Goal: Transaction & Acquisition: Purchase product/service

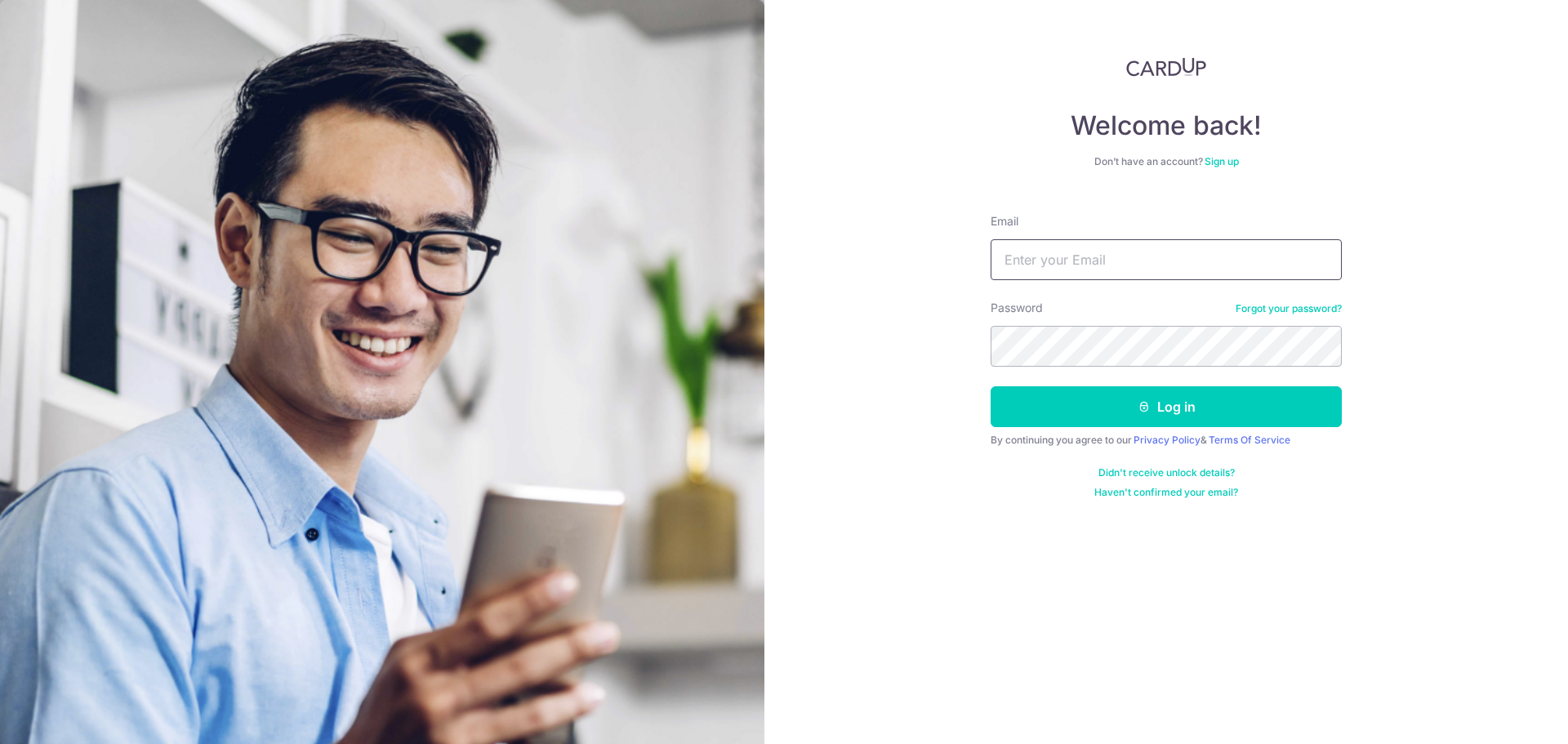
click at [1096, 249] on input "Email" at bounding box center [1166, 259] width 351 height 41
type input "linjiahao96@gmail.com"
click at [990, 386] on button "Log in" at bounding box center [1166, 406] width 351 height 41
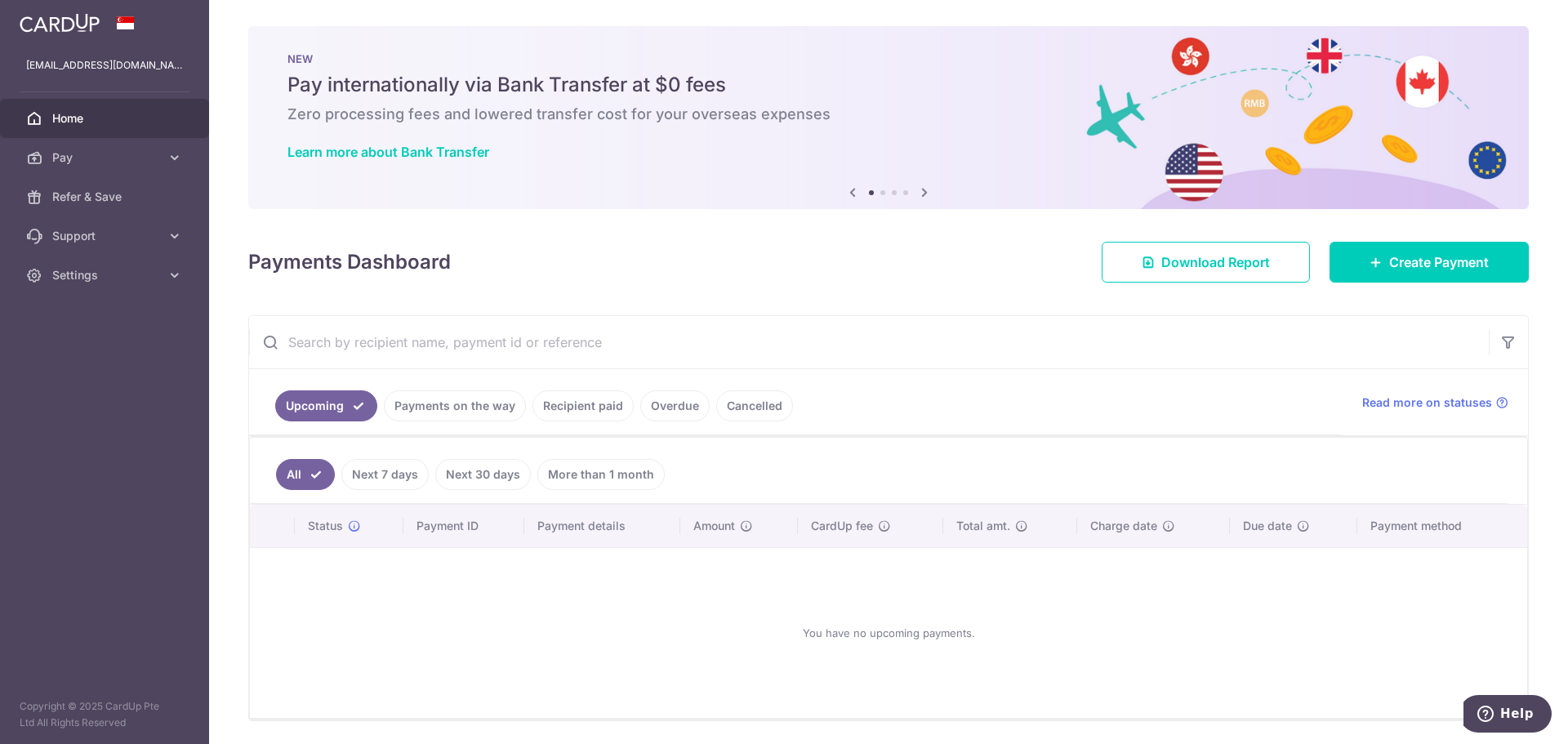
click at [576, 402] on link "Recipient paid" at bounding box center [583, 405] width 101 height 31
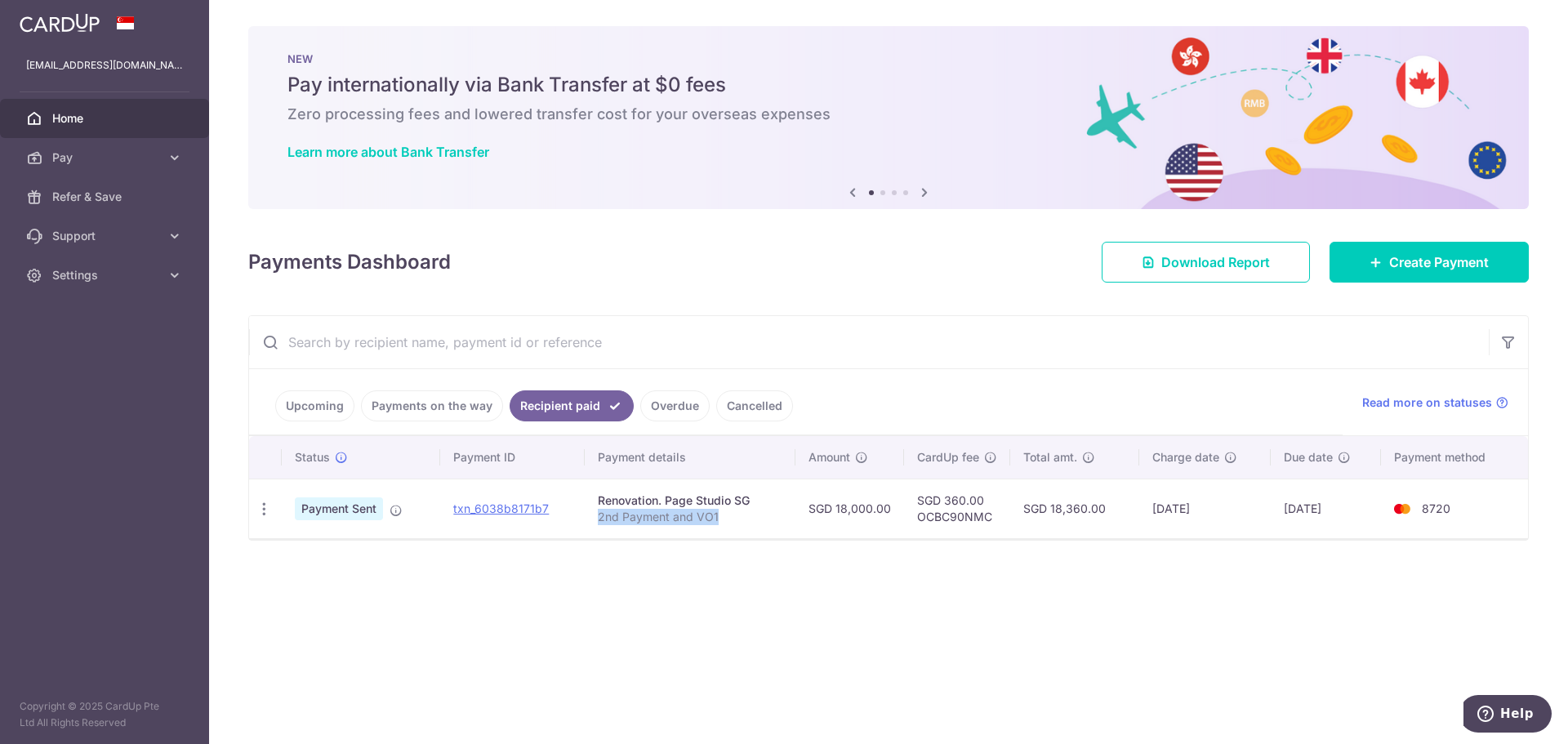
drag, startPoint x: 603, startPoint y: 516, endPoint x: 732, endPoint y: 530, distance: 129.8
click at [732, 530] on td "Renovation. Page Studio SG 2nd Payment and VO1" at bounding box center [690, 507] width 211 height 59
copy p "2nd Payment and VO1"
click at [309, 401] on link "Upcoming" at bounding box center [314, 405] width 79 height 31
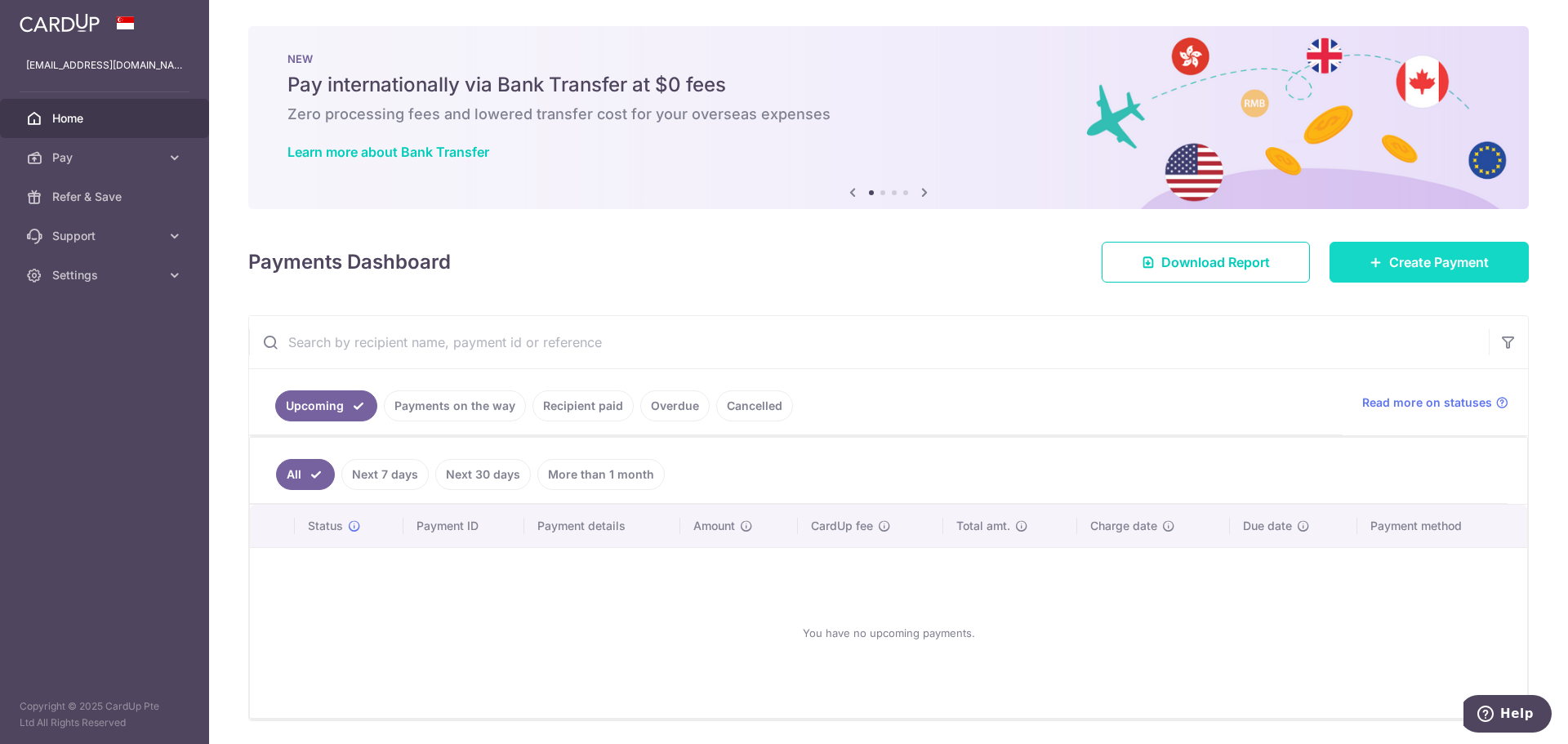
click at [1415, 277] on link "Create Payment" at bounding box center [1429, 262] width 199 height 41
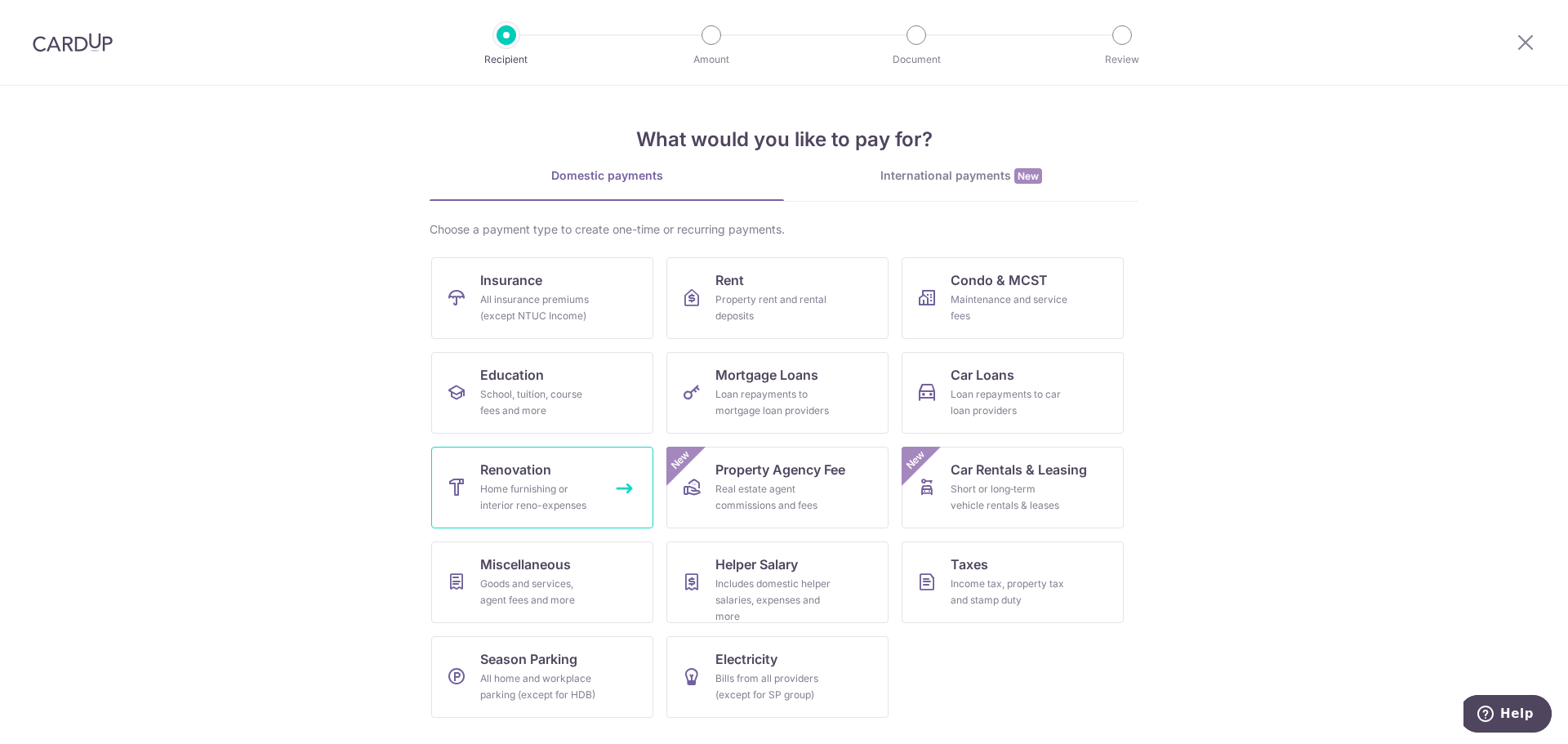
click at [576, 454] on link "Renovation Home furnishing or interior reno-expenses" at bounding box center [543, 487] width 222 height 82
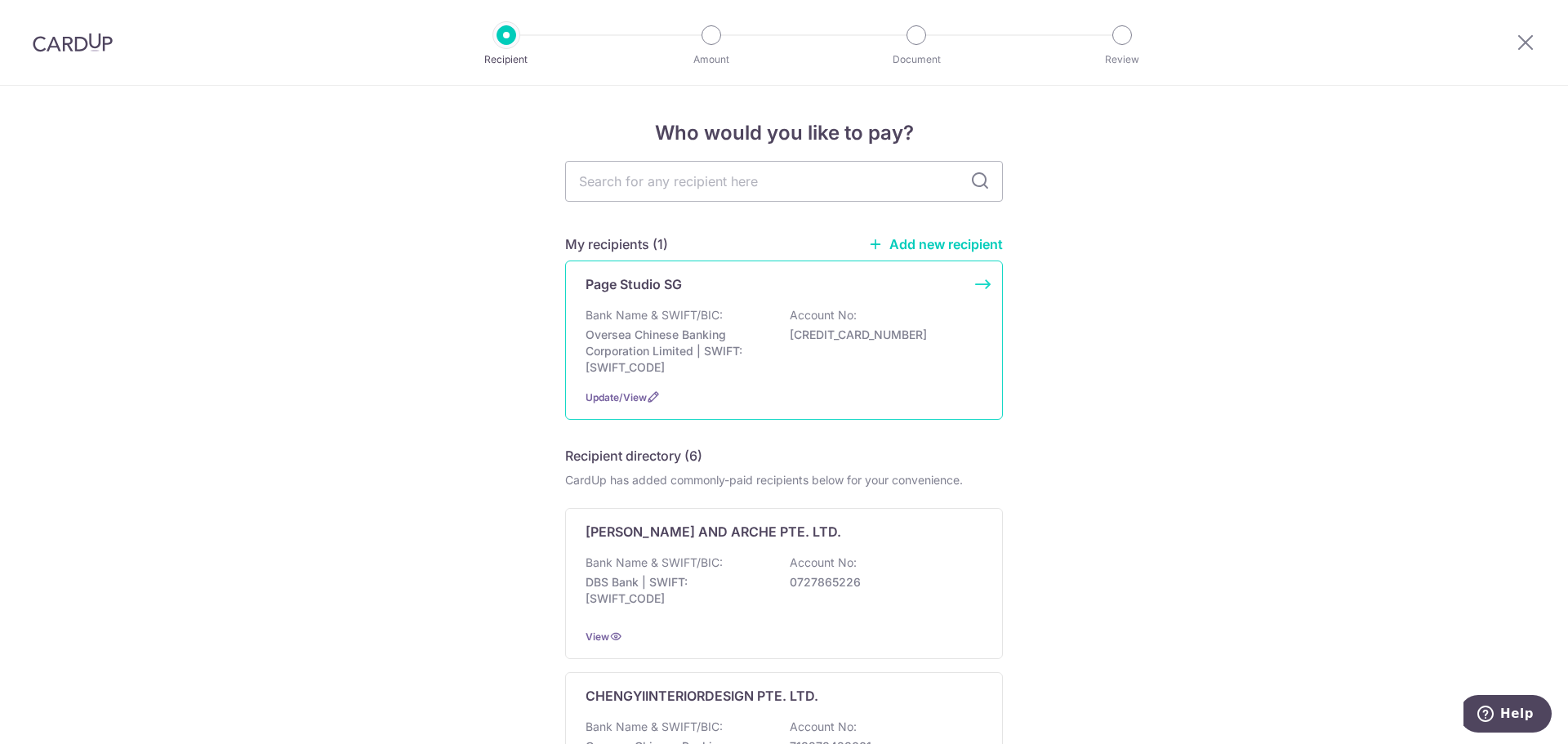
click at [820, 364] on div "Bank Name & SWIFT/BIC: Oversea Chinese Banking Corporation Limited | SWIFT: [SW…" at bounding box center [784, 341] width 397 height 69
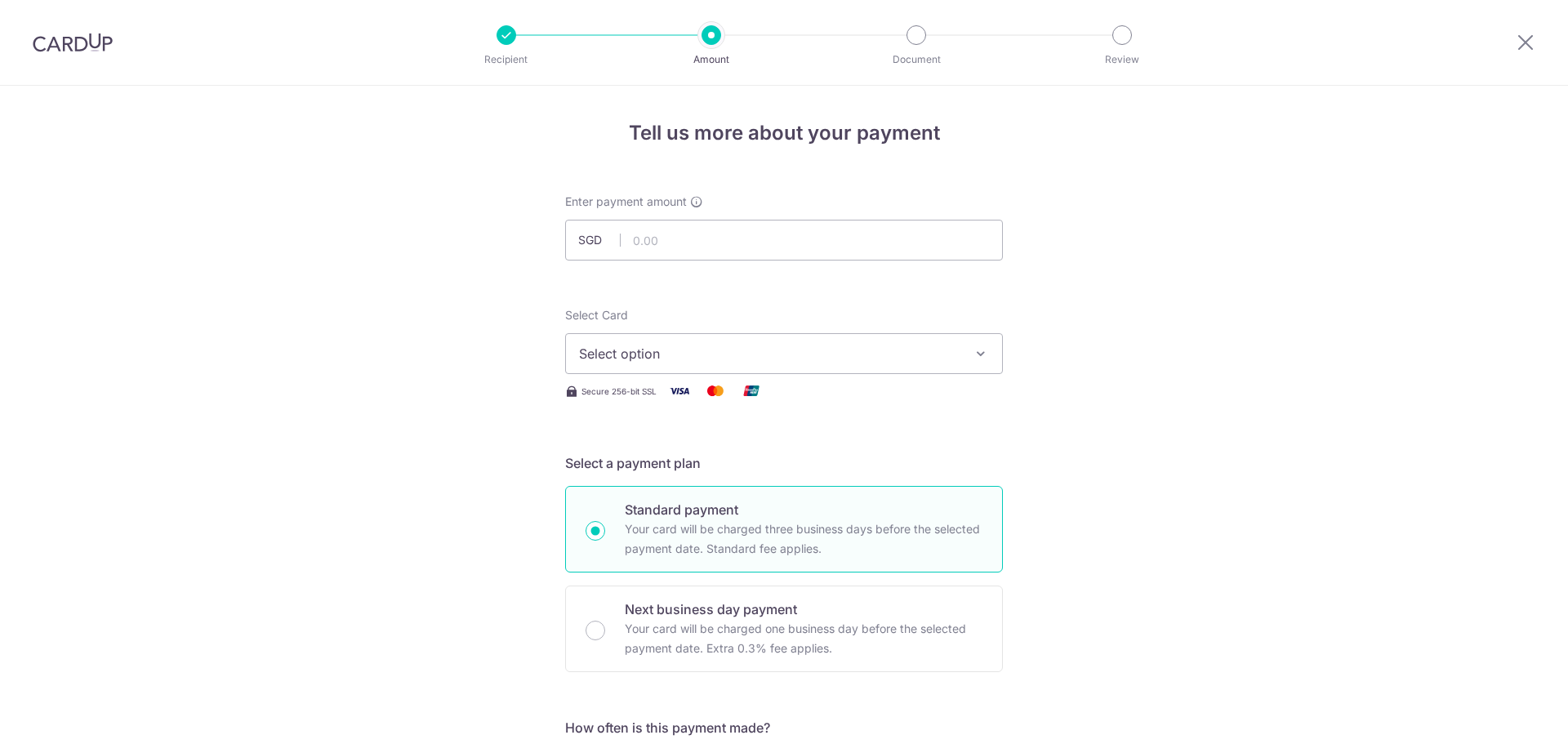
click at [713, 248] on input "text" at bounding box center [784, 240] width 437 height 41
click at [674, 242] on input "text" at bounding box center [784, 240] width 437 height 41
click at [672, 230] on input "text" at bounding box center [784, 240] width 437 height 41
type input "18,905.00"
click at [672, 334] on button "Select option" at bounding box center [784, 353] width 437 height 41
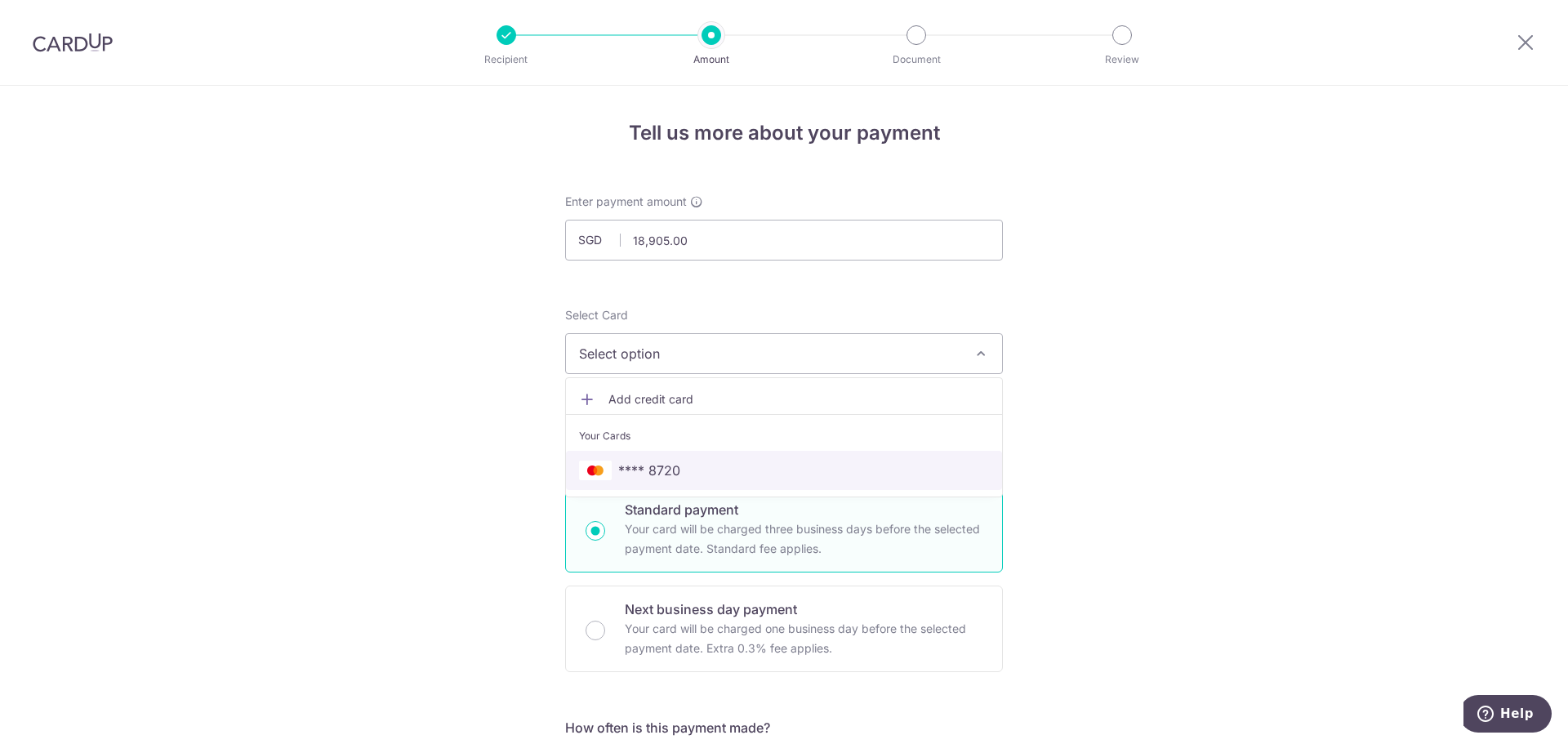
click at [671, 476] on span "**** 8720" at bounding box center [649, 470] width 62 height 19
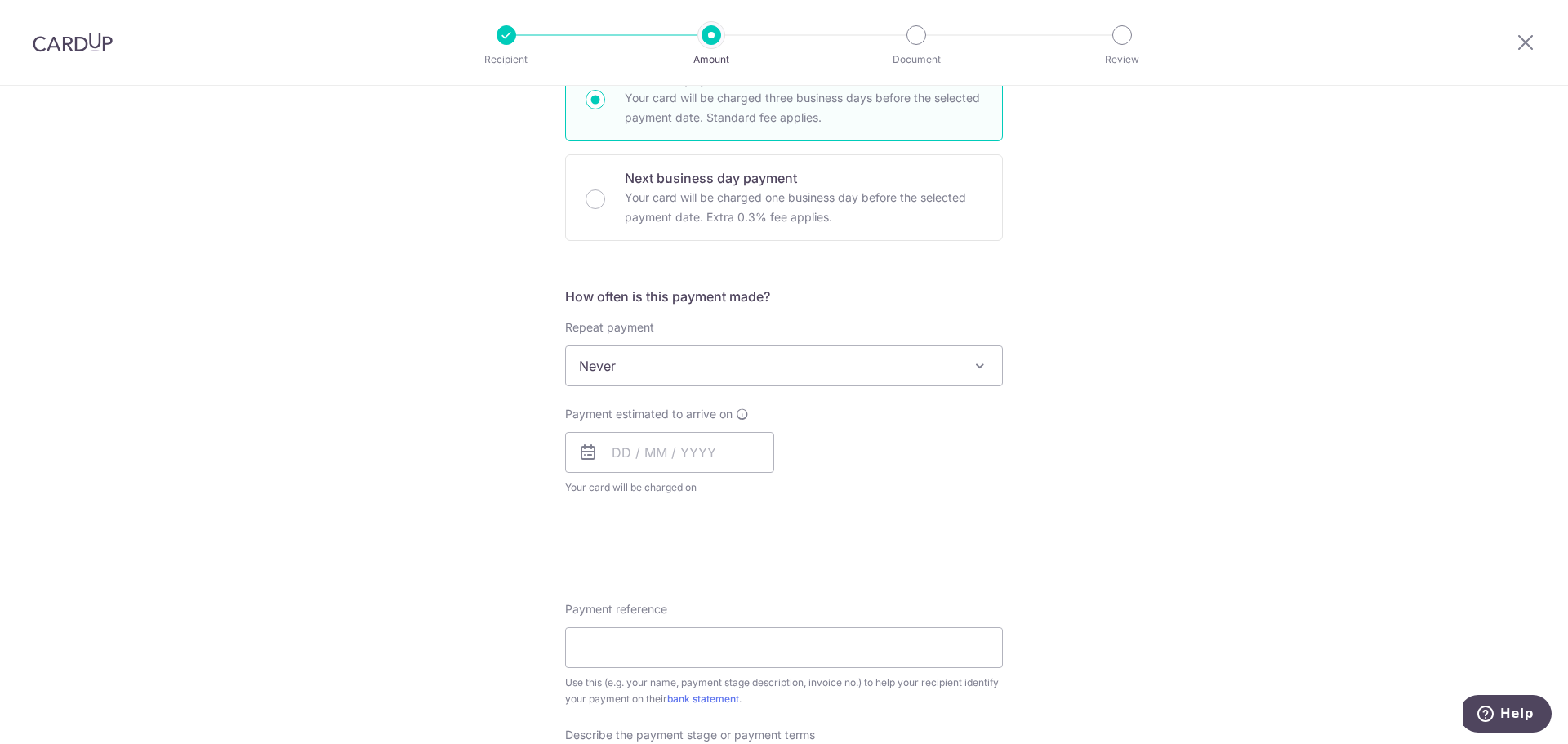
scroll to position [572, 0]
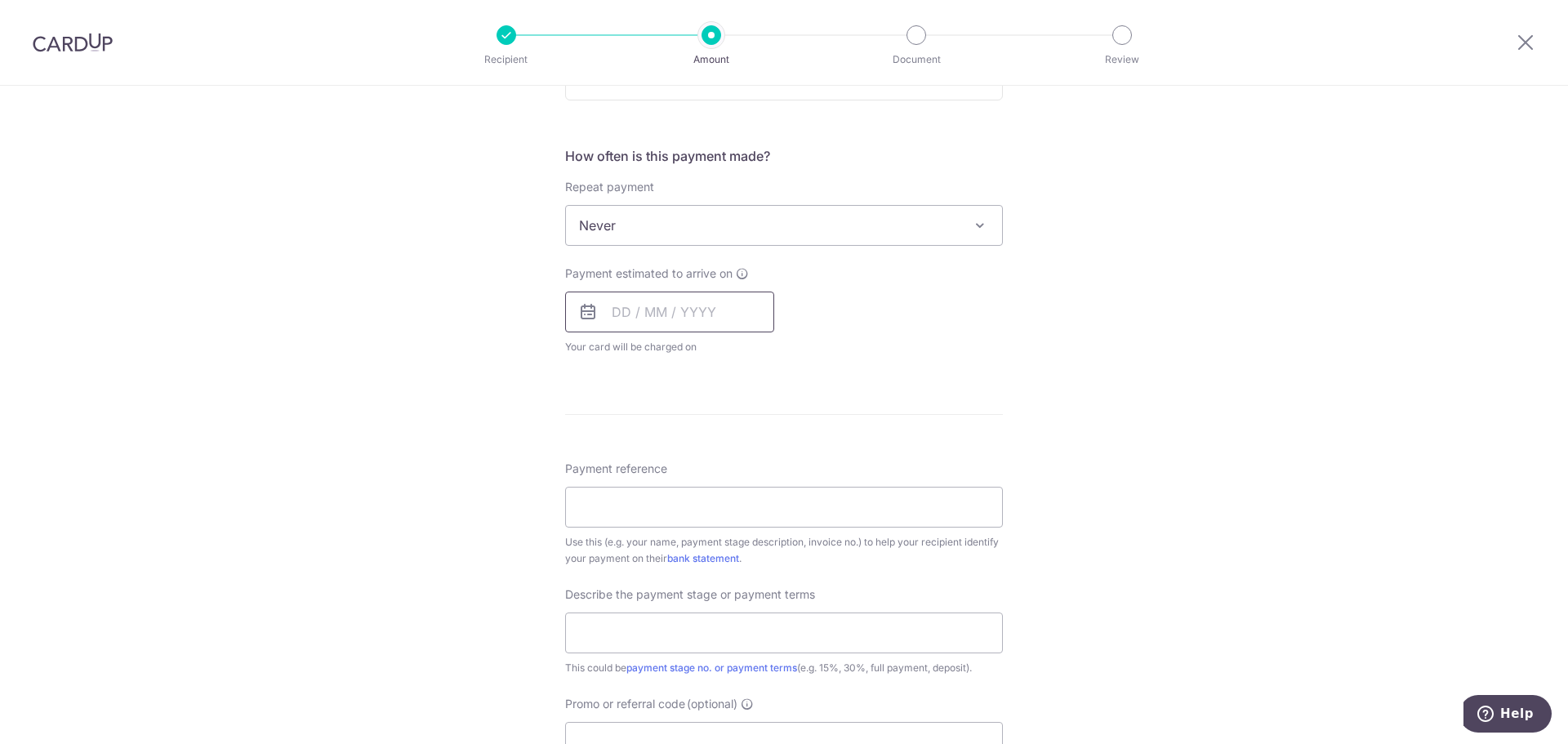
click at [671, 327] on input "text" at bounding box center [670, 312] width 209 height 41
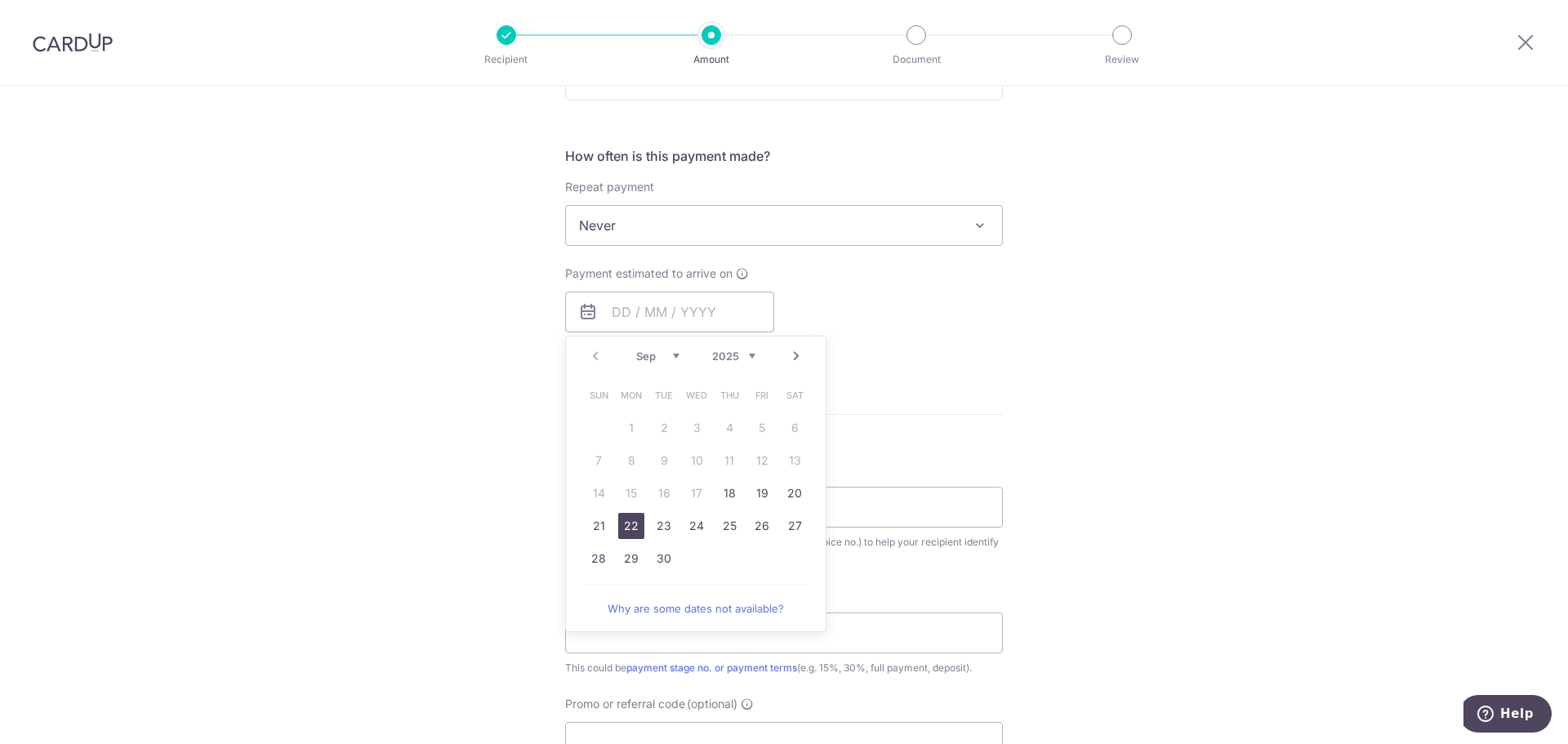
click at [626, 527] on link "22" at bounding box center [631, 525] width 26 height 26
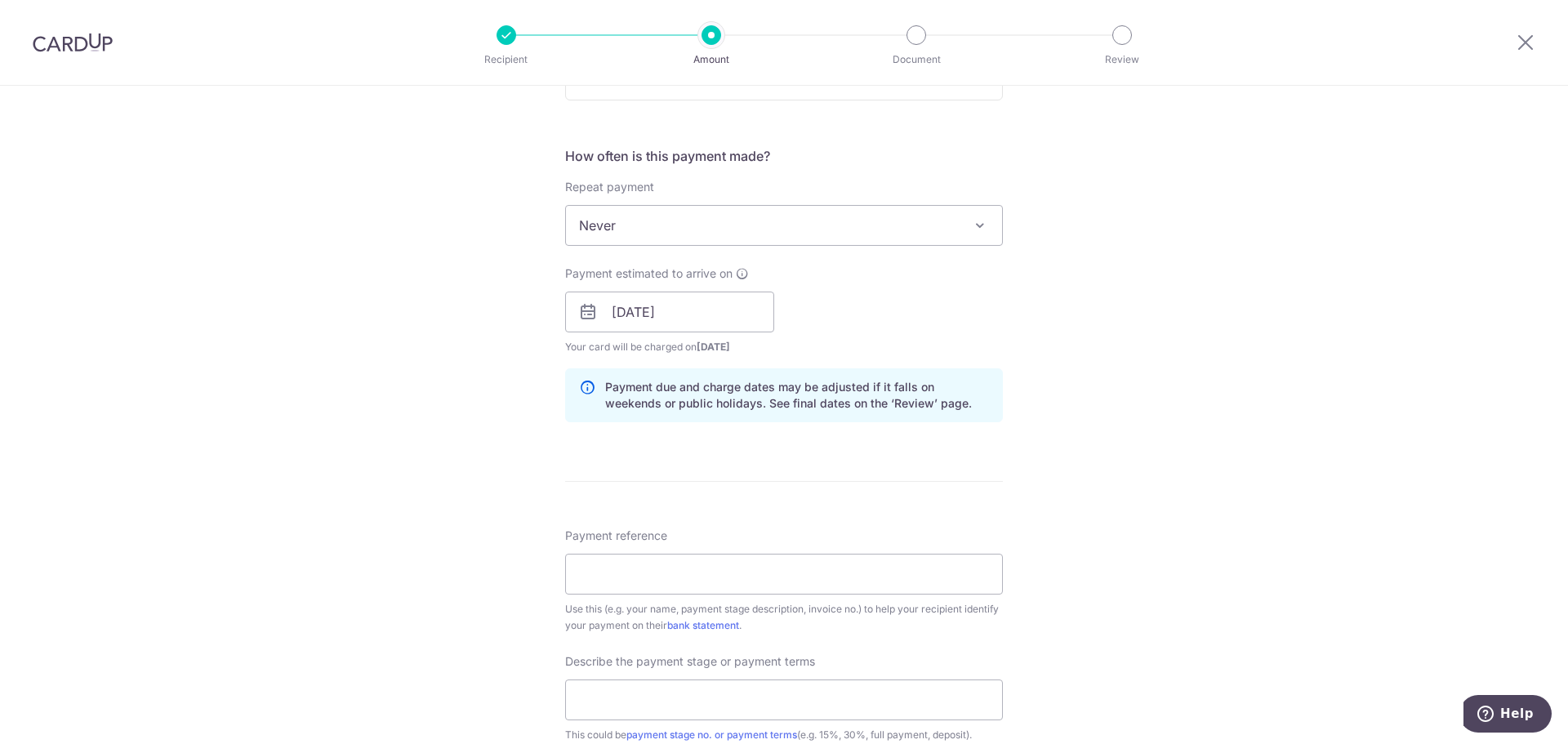
click at [552, 457] on div "Tell us more about your payment Enter payment amount SGD 18,905.00 18905.00 Sel…" at bounding box center [784, 340] width 1568 height 1653
click at [661, 322] on input "22/09/2025" at bounding box center [670, 312] width 209 height 41
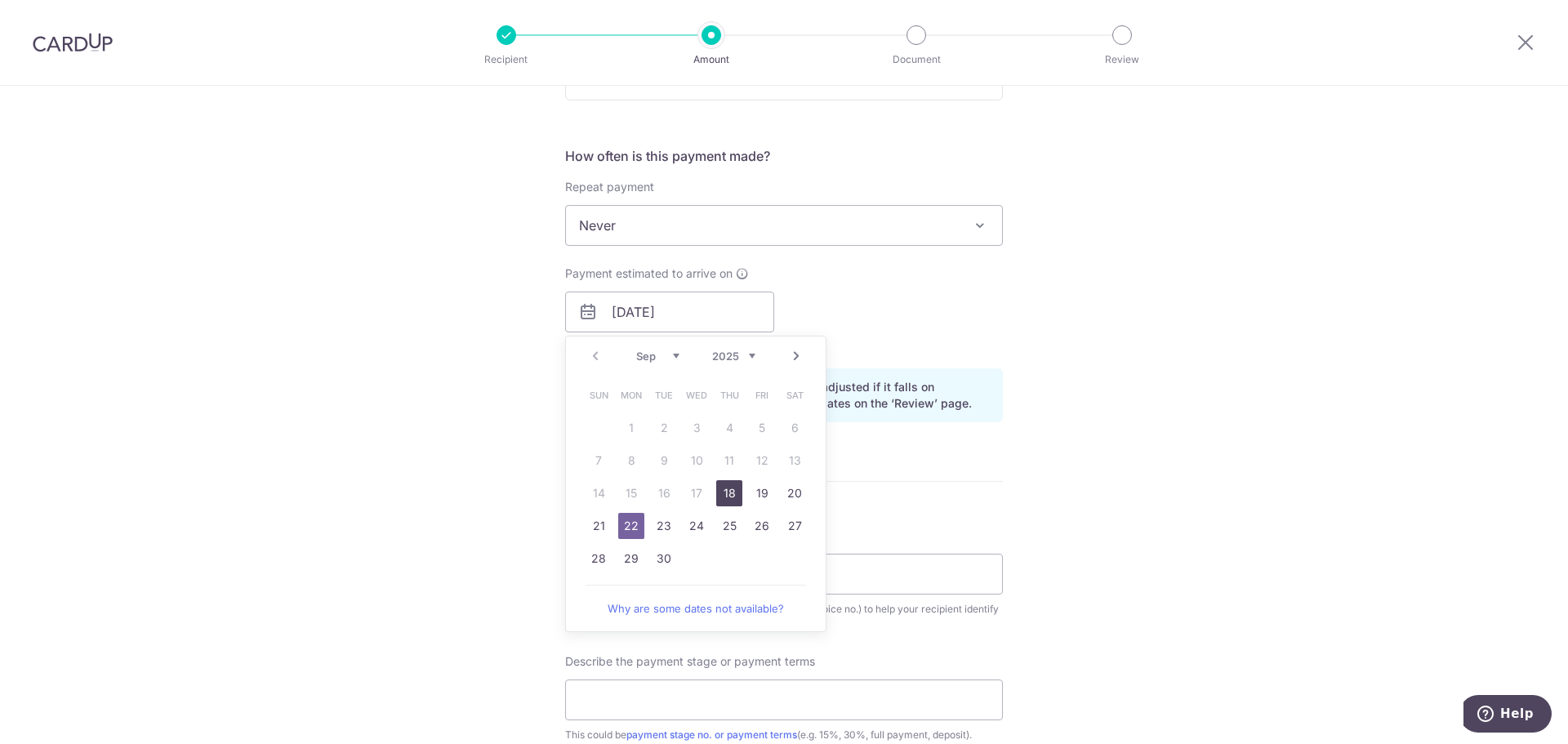
click at [727, 495] on link "18" at bounding box center [728, 492] width 26 height 26
type input "[DATE]"
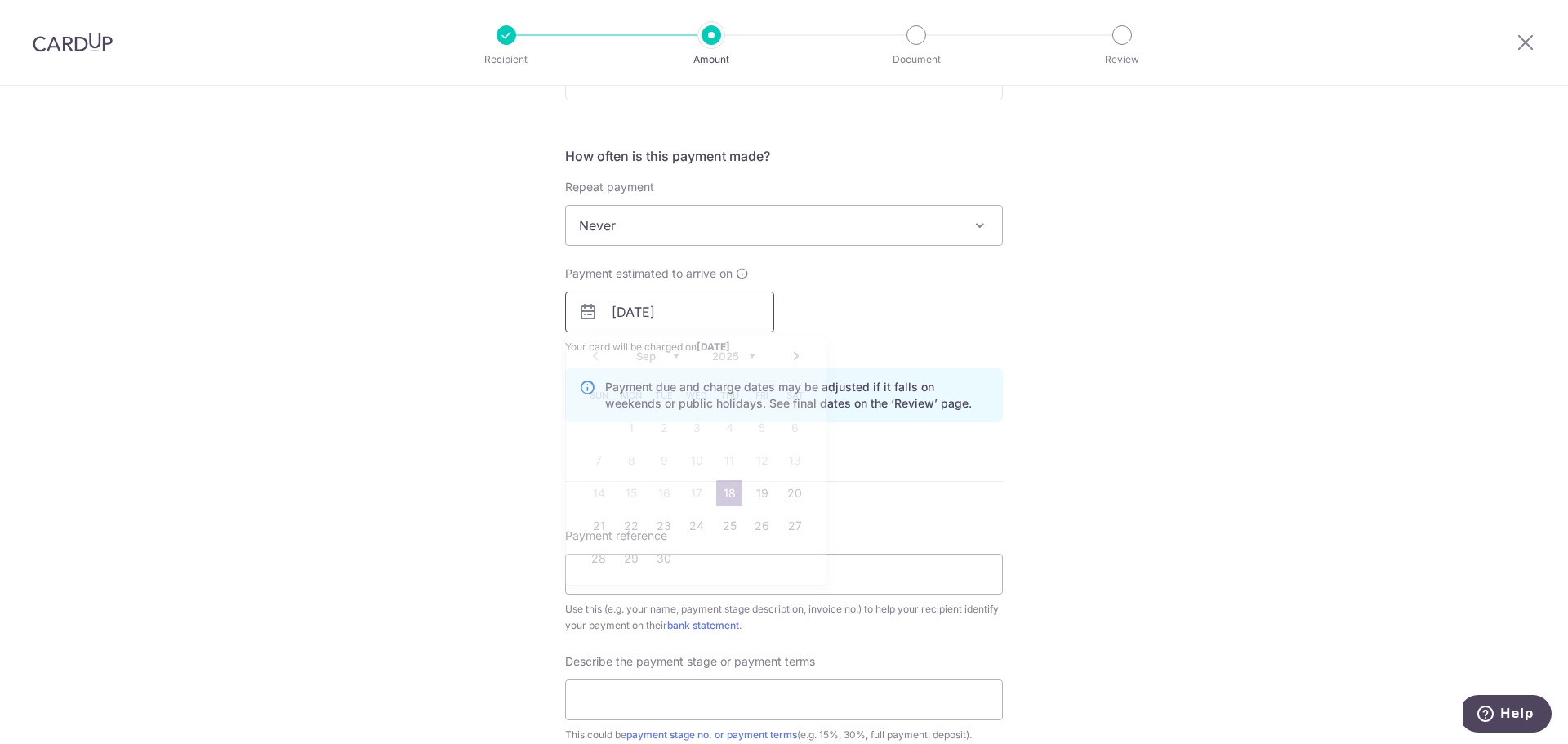
click at [683, 324] on input "[DATE]" at bounding box center [670, 312] width 209 height 41
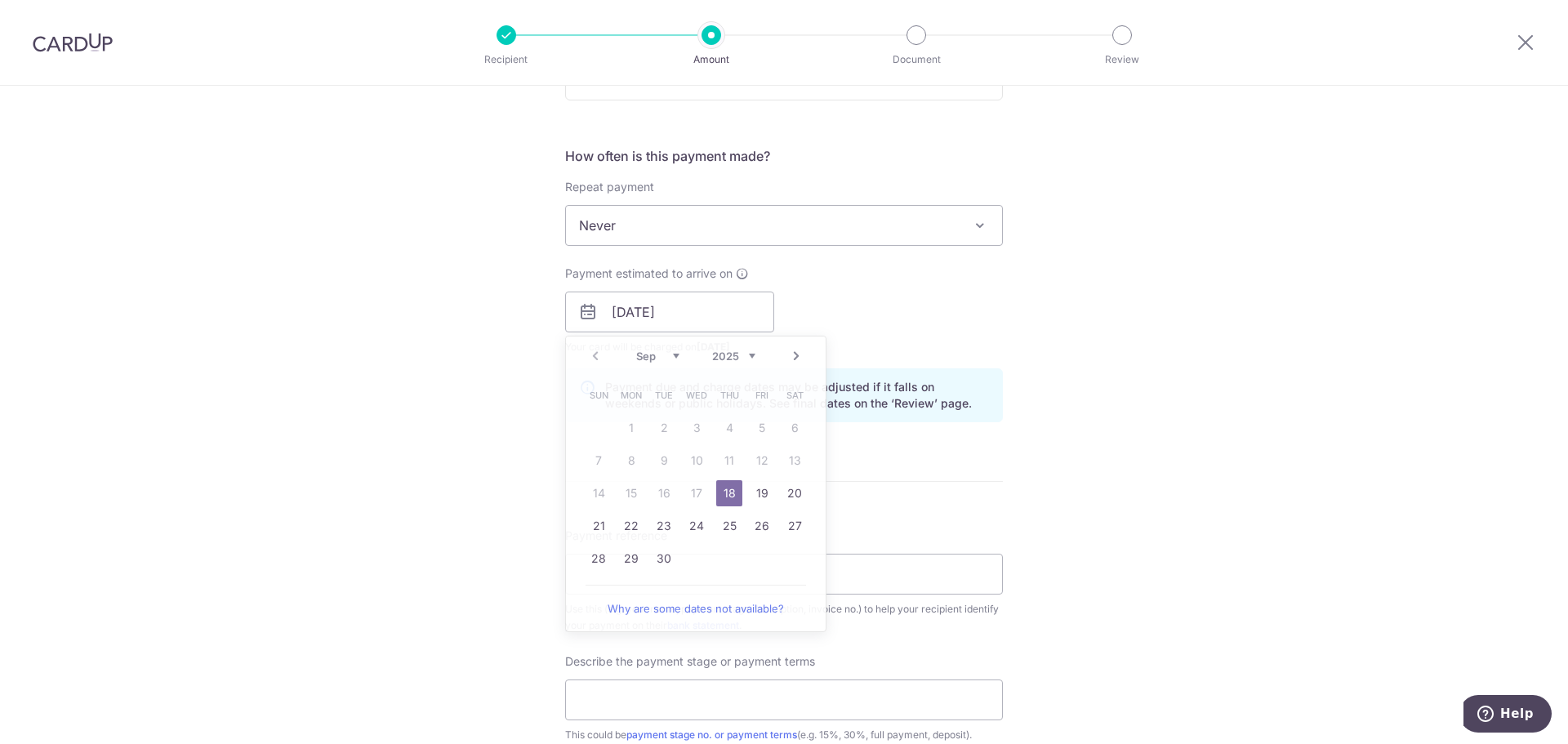
click at [487, 384] on div "Tell us more about your payment Enter payment amount SGD 18,905.00 18905.00 Sel…" at bounding box center [784, 340] width 1568 height 1653
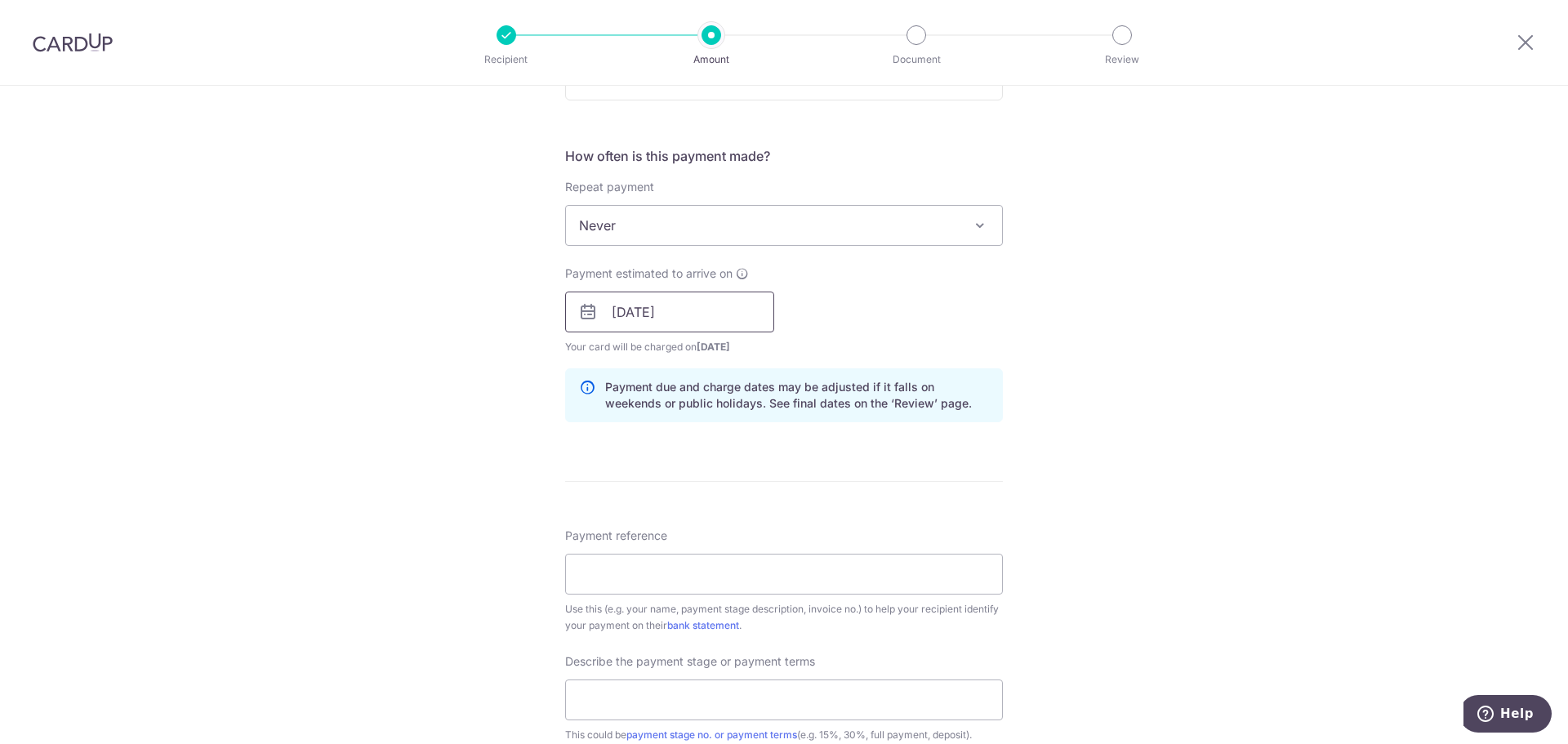
click at [590, 331] on input "[DATE]" at bounding box center [670, 312] width 209 height 41
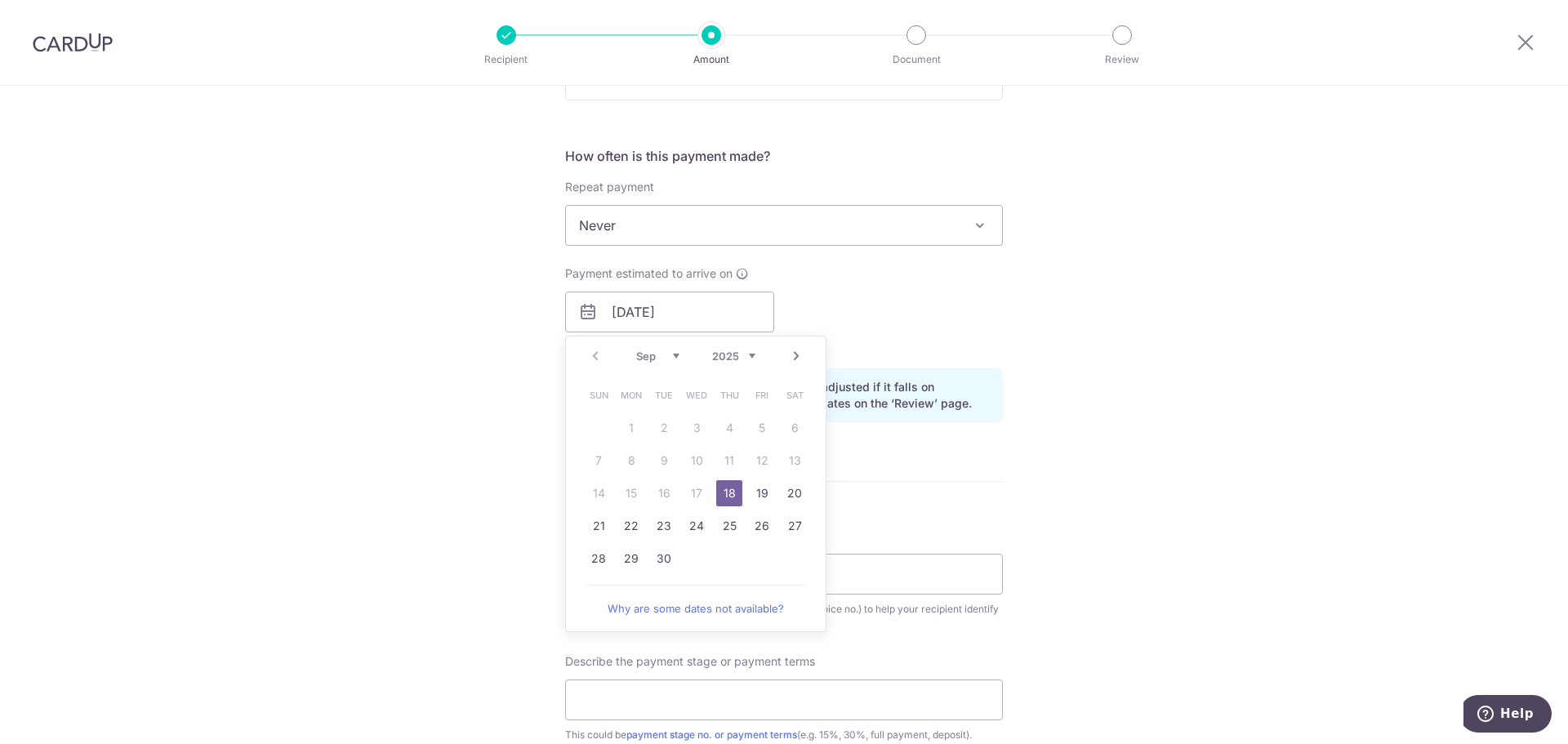
click at [720, 494] on link "18" at bounding box center [728, 492] width 26 height 26
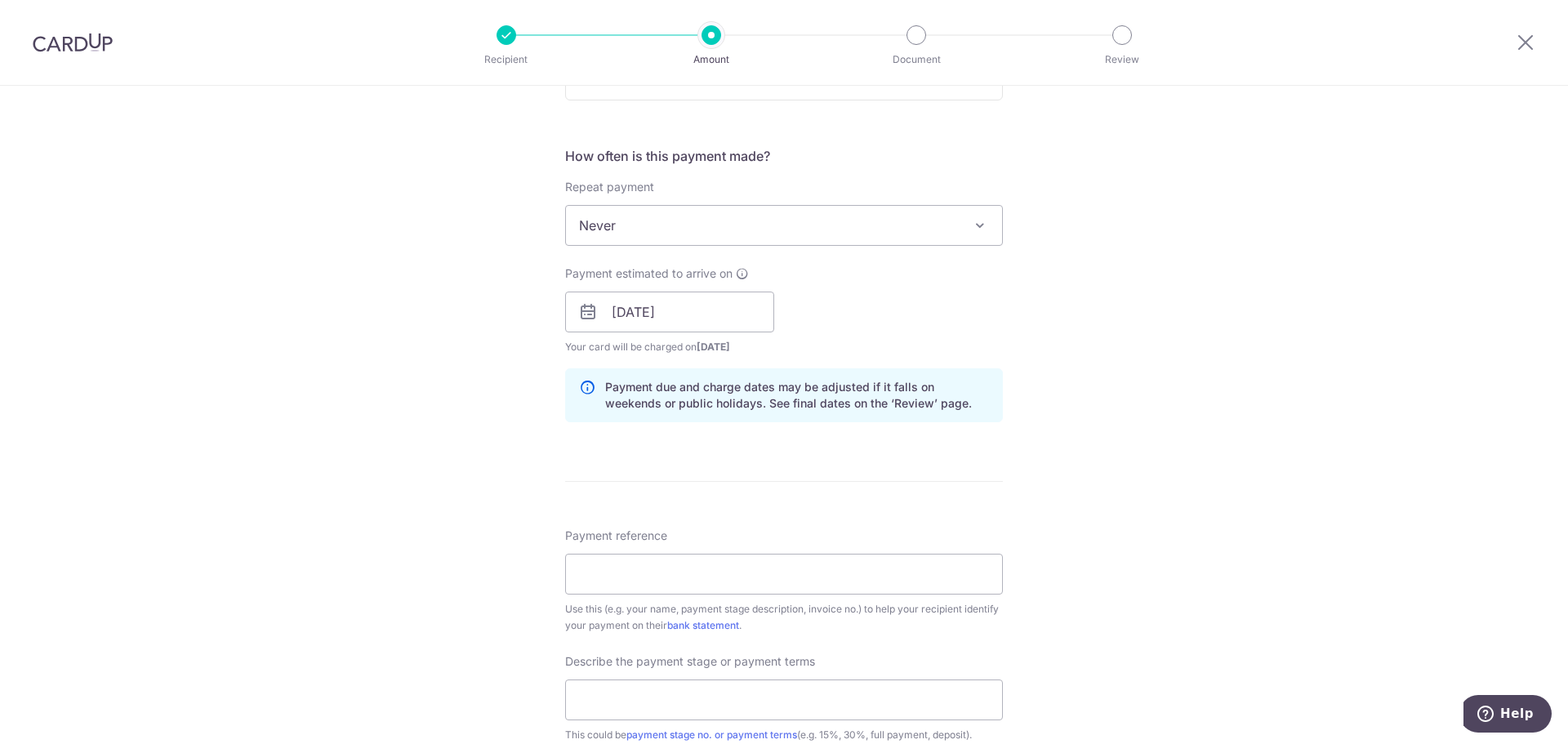
click at [526, 416] on div "Tell us more about your payment Enter payment amount SGD 18,905.00 18905.00 Sel…" at bounding box center [784, 340] width 1568 height 1653
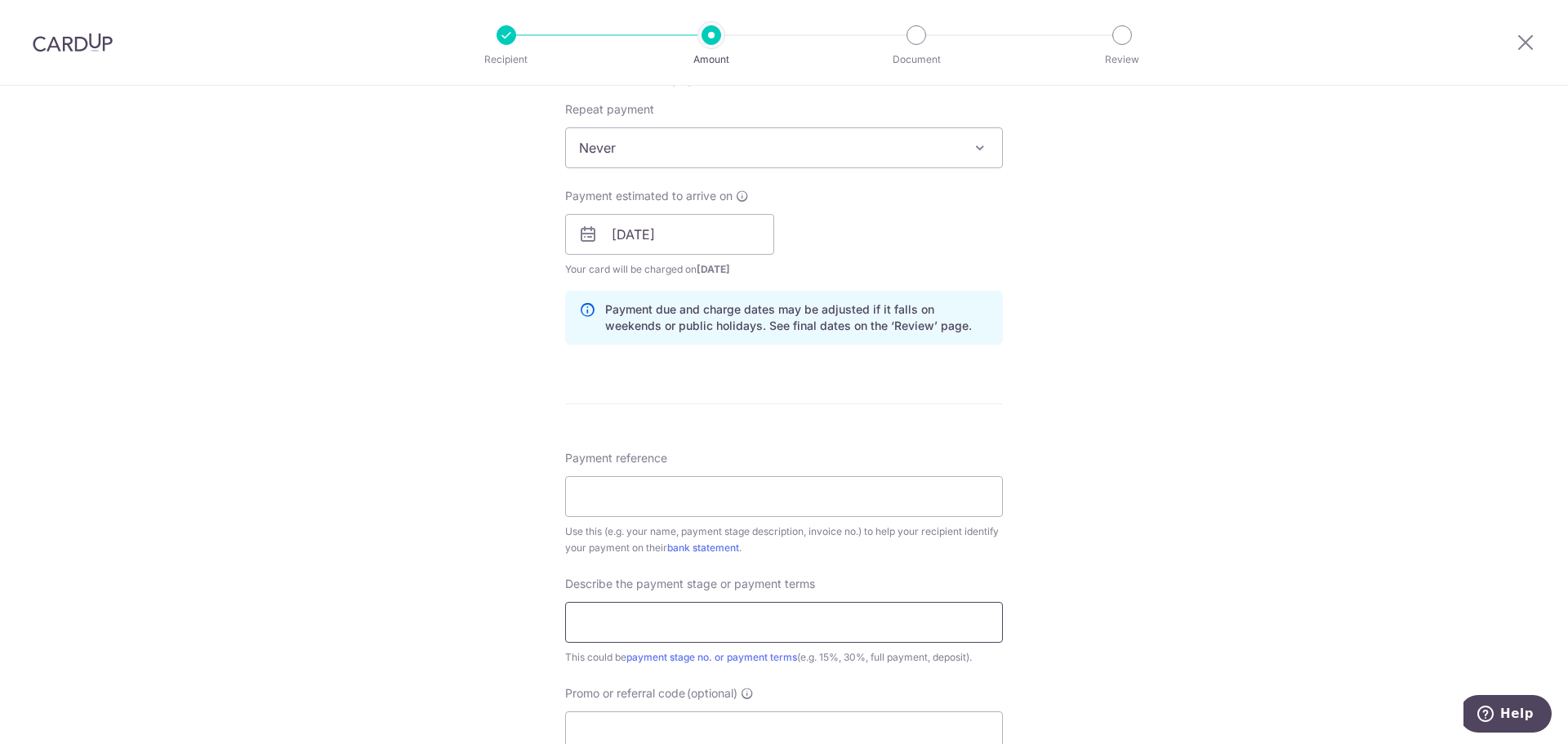
scroll to position [816, 0]
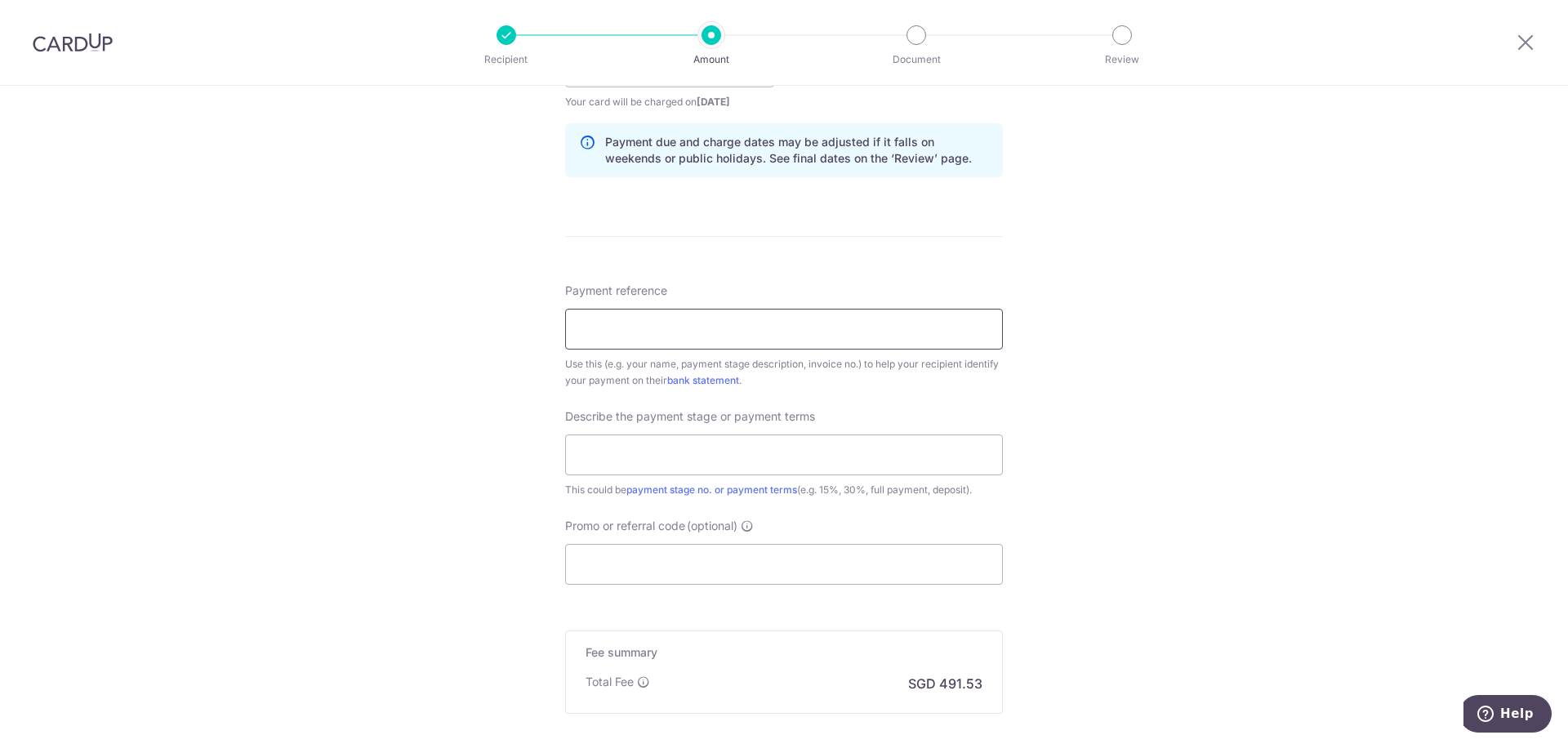
click at [652, 335] on input "Payment reference" at bounding box center [784, 329] width 437 height 41
click at [652, 335] on input "q" at bounding box center [784, 329] width 437 height 41
paste input "2nd Payment and VO1"
type input "2nd Payment and VO1 part 2"
click at [744, 447] on input "text" at bounding box center [784, 454] width 437 height 41
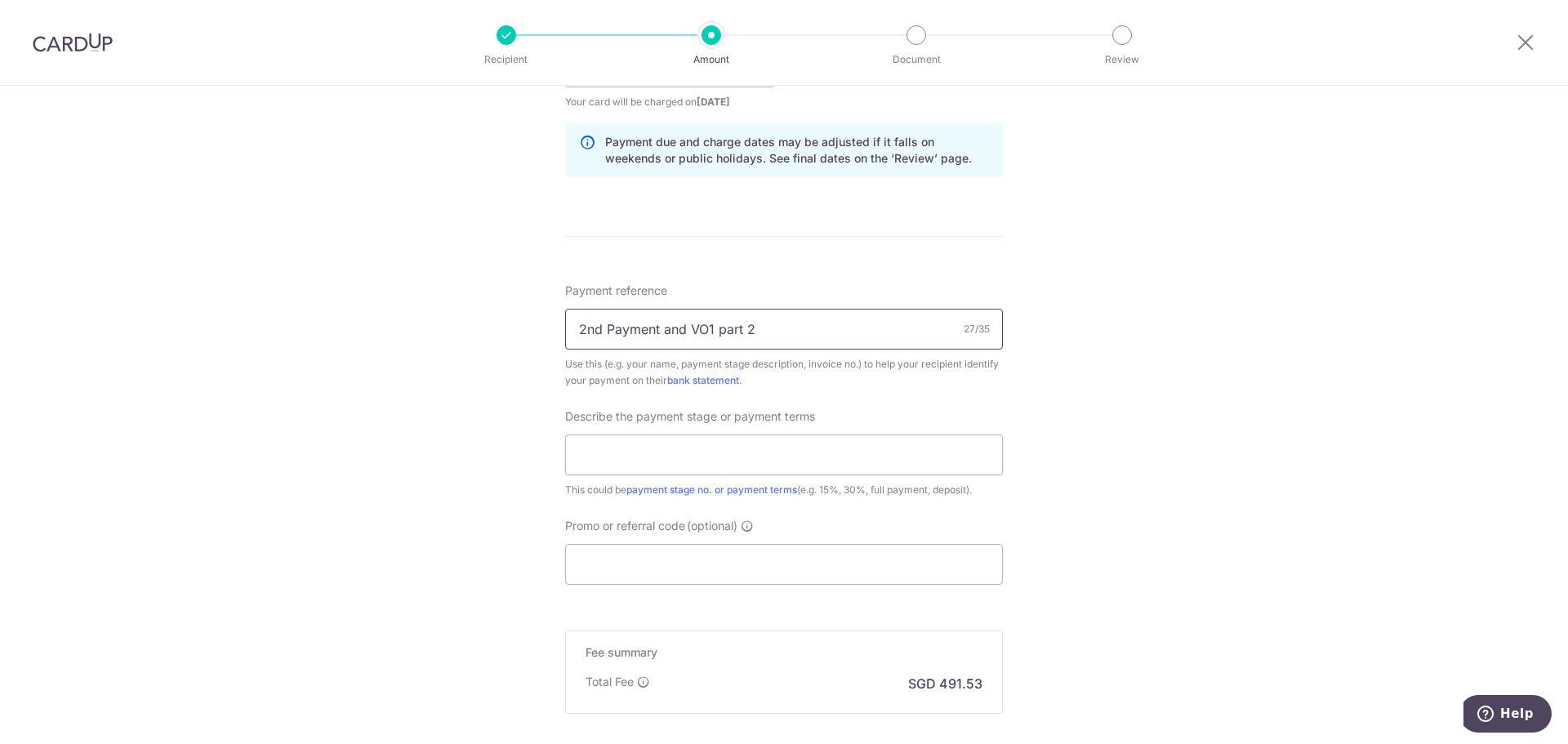
click at [774, 322] on input "2nd Payment and VO1 part 2" at bounding box center [784, 329] width 437 height 41
click at [760, 443] on input "text" at bounding box center [784, 454] width 437 height 41
paste input "2nd Payment and VO1 part 2"
type input "2nd Payment and VO1 part 2"
click at [748, 560] on input "Promo or referral code (optional)" at bounding box center [784, 563] width 437 height 41
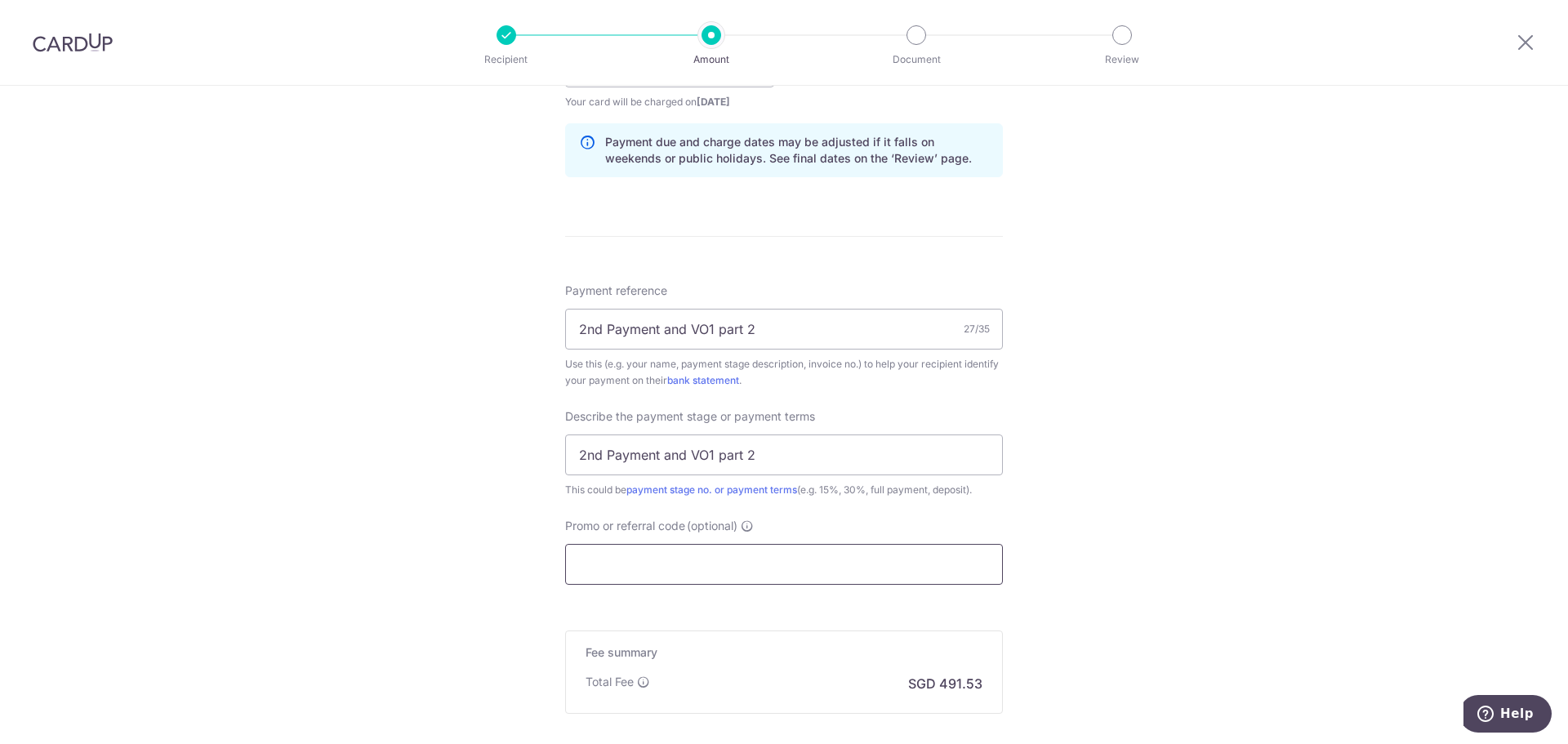
paste input "OCBC90NV"
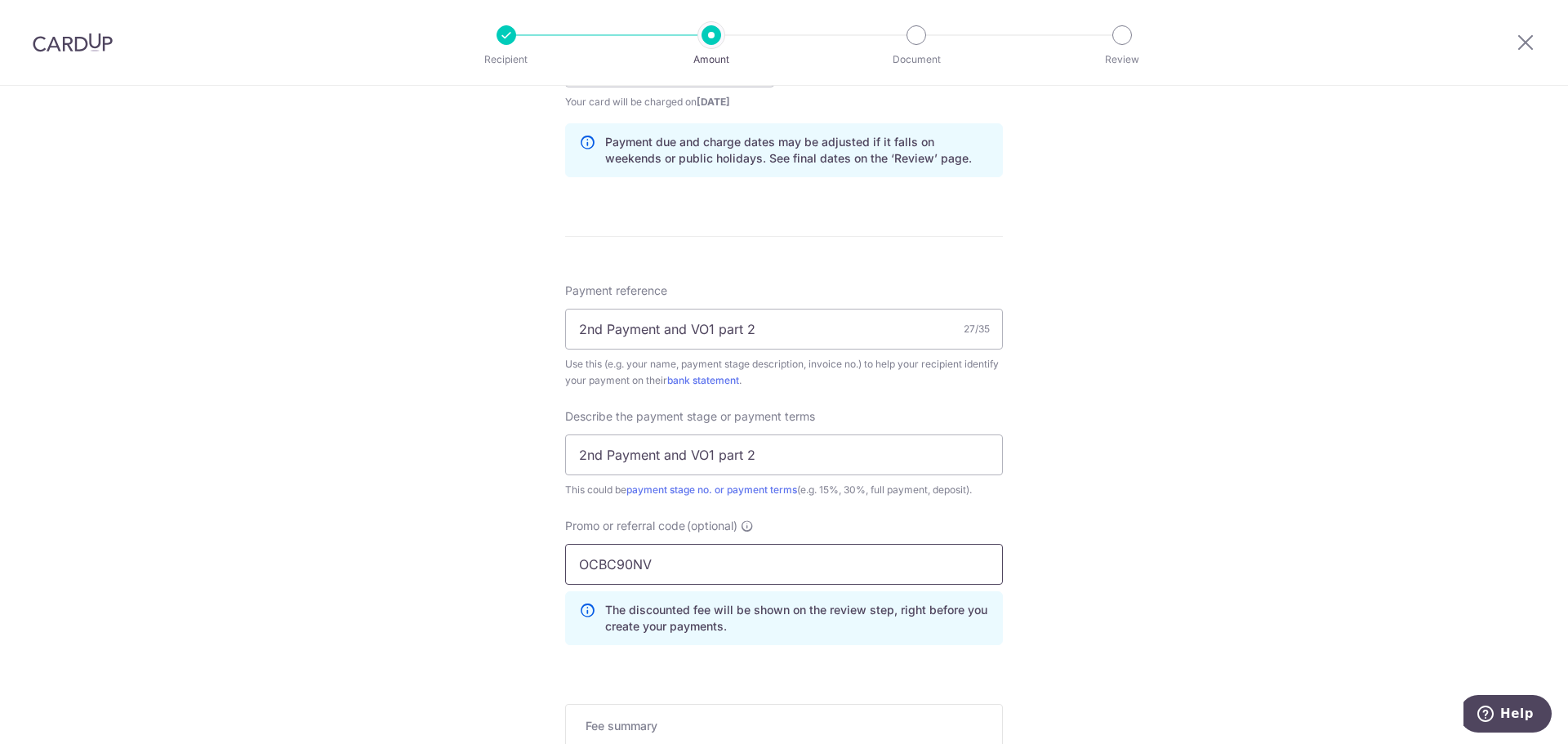
type input "OCBC90NV"
click at [469, 351] on div "Tell us more about your payment Enter payment amount SGD 18,905.00 18905.00 Sel…" at bounding box center [784, 132] width 1568 height 1726
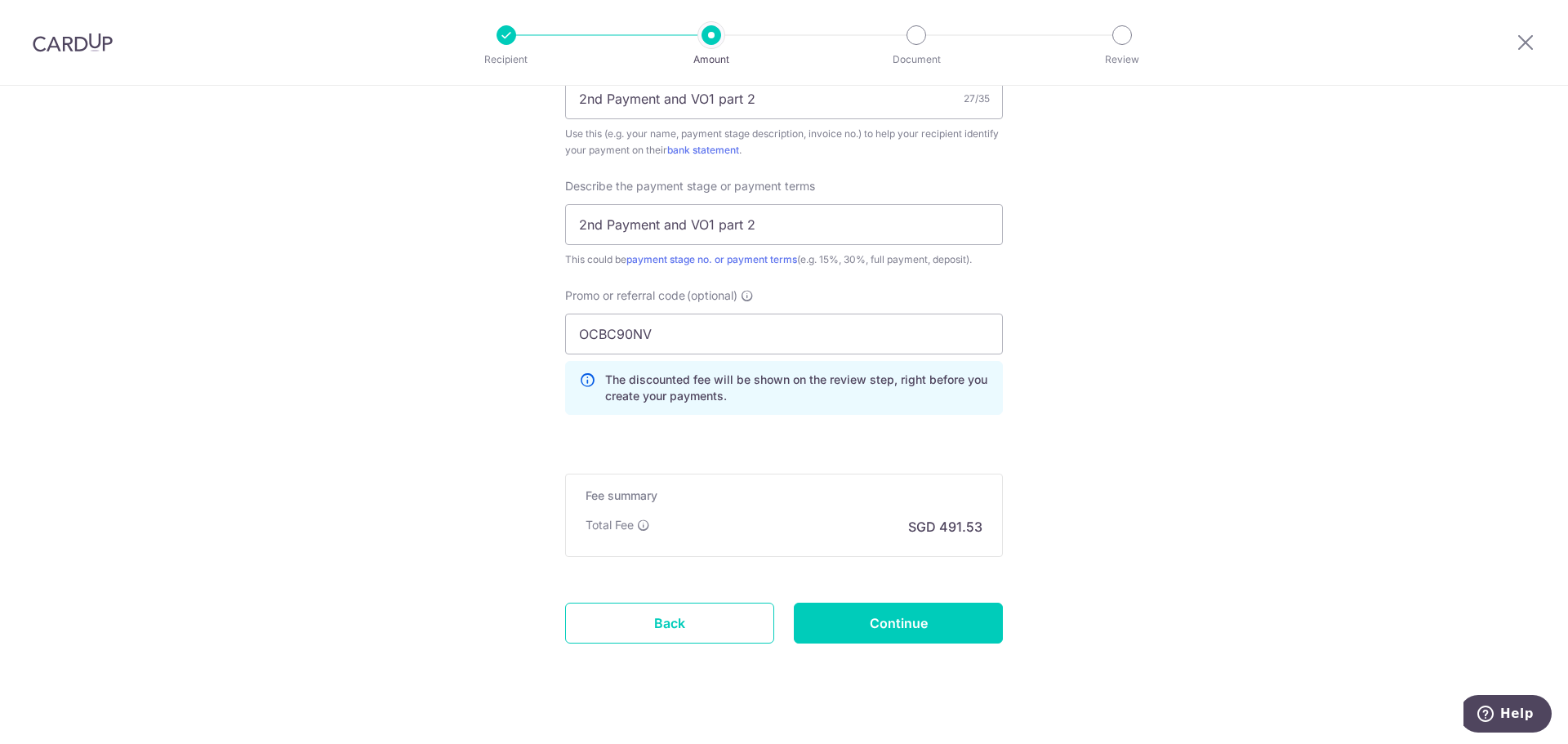
scroll to position [1068, 0]
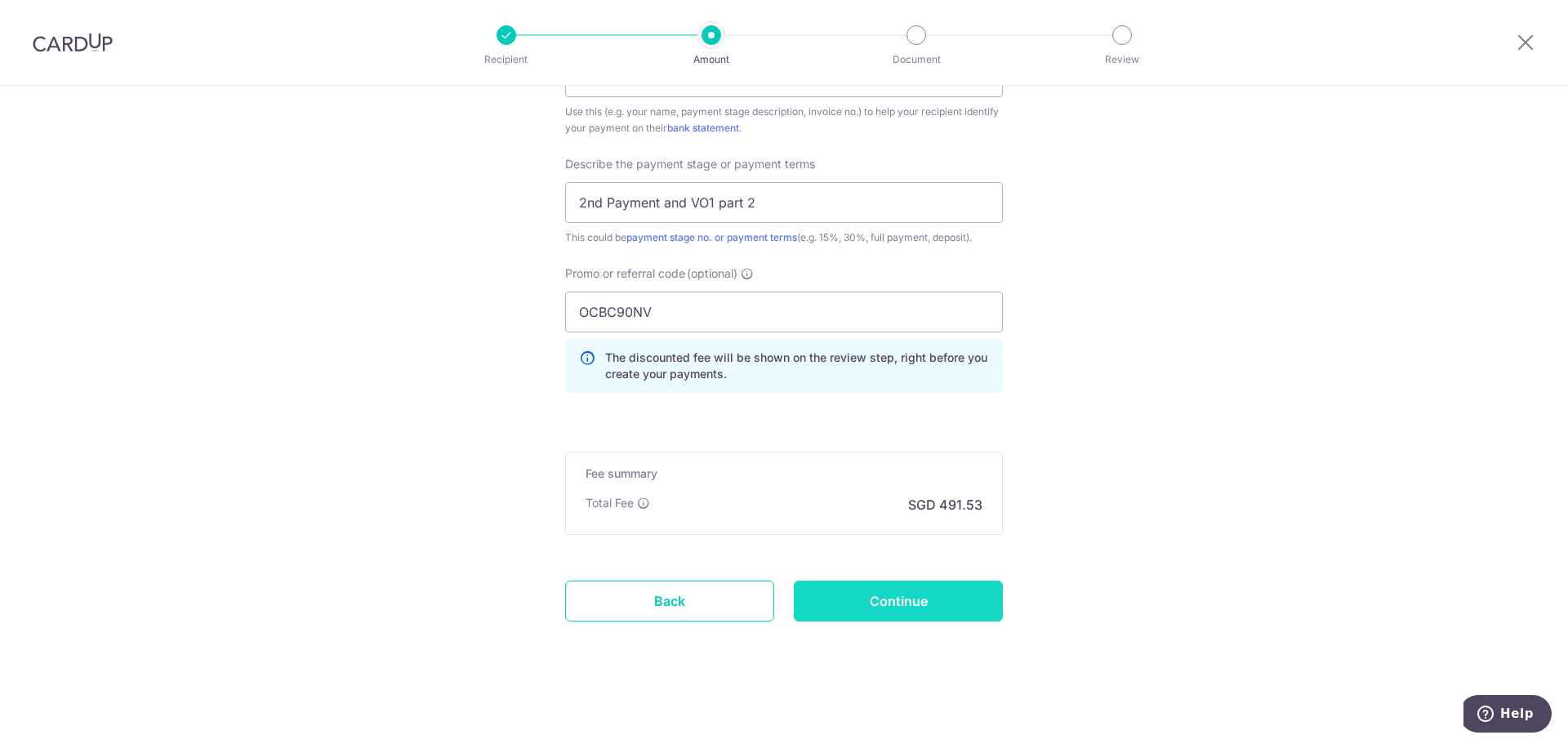
click at [895, 604] on input "Continue" at bounding box center [898, 600] width 209 height 41
type input "Create Schedule"
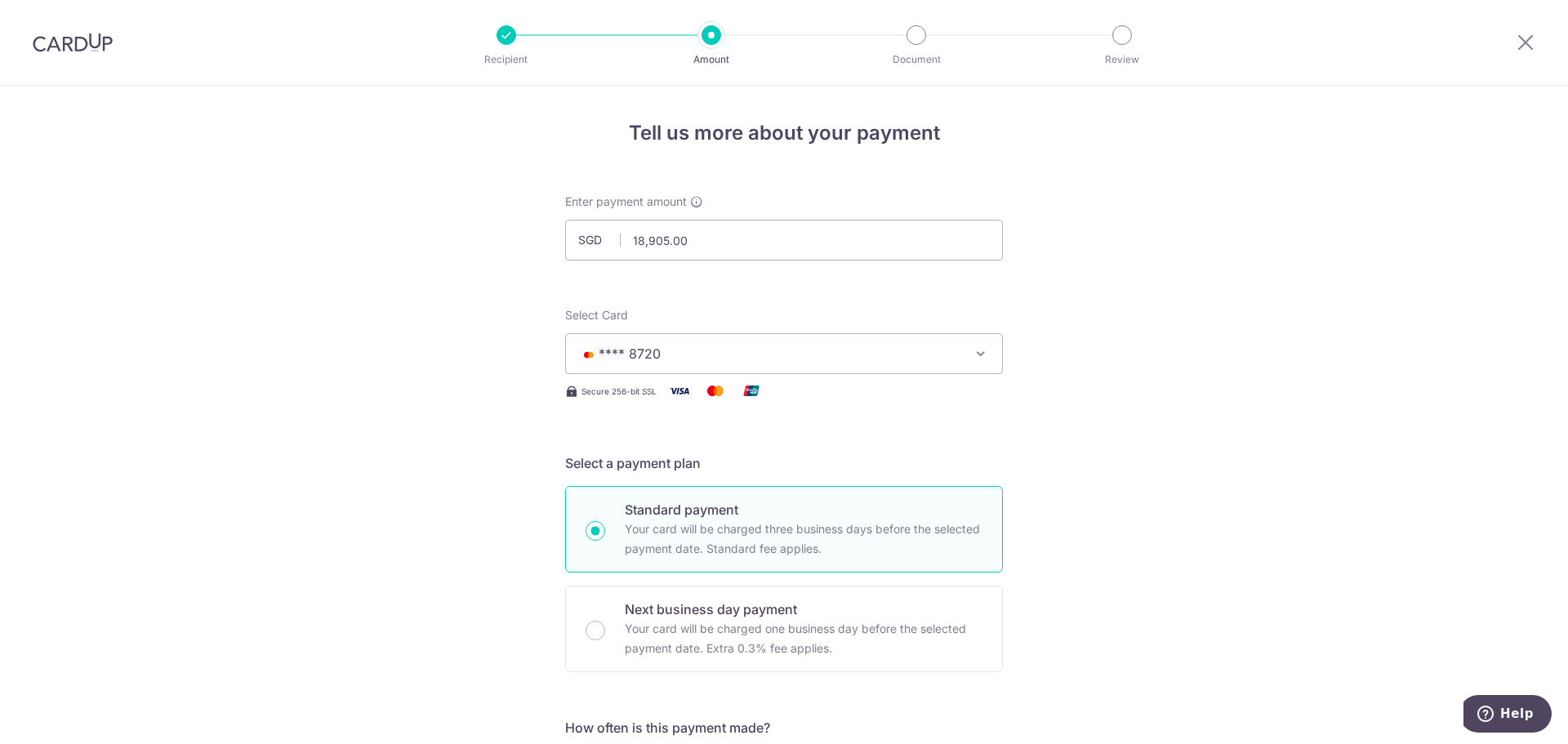
scroll to position [1092, 0]
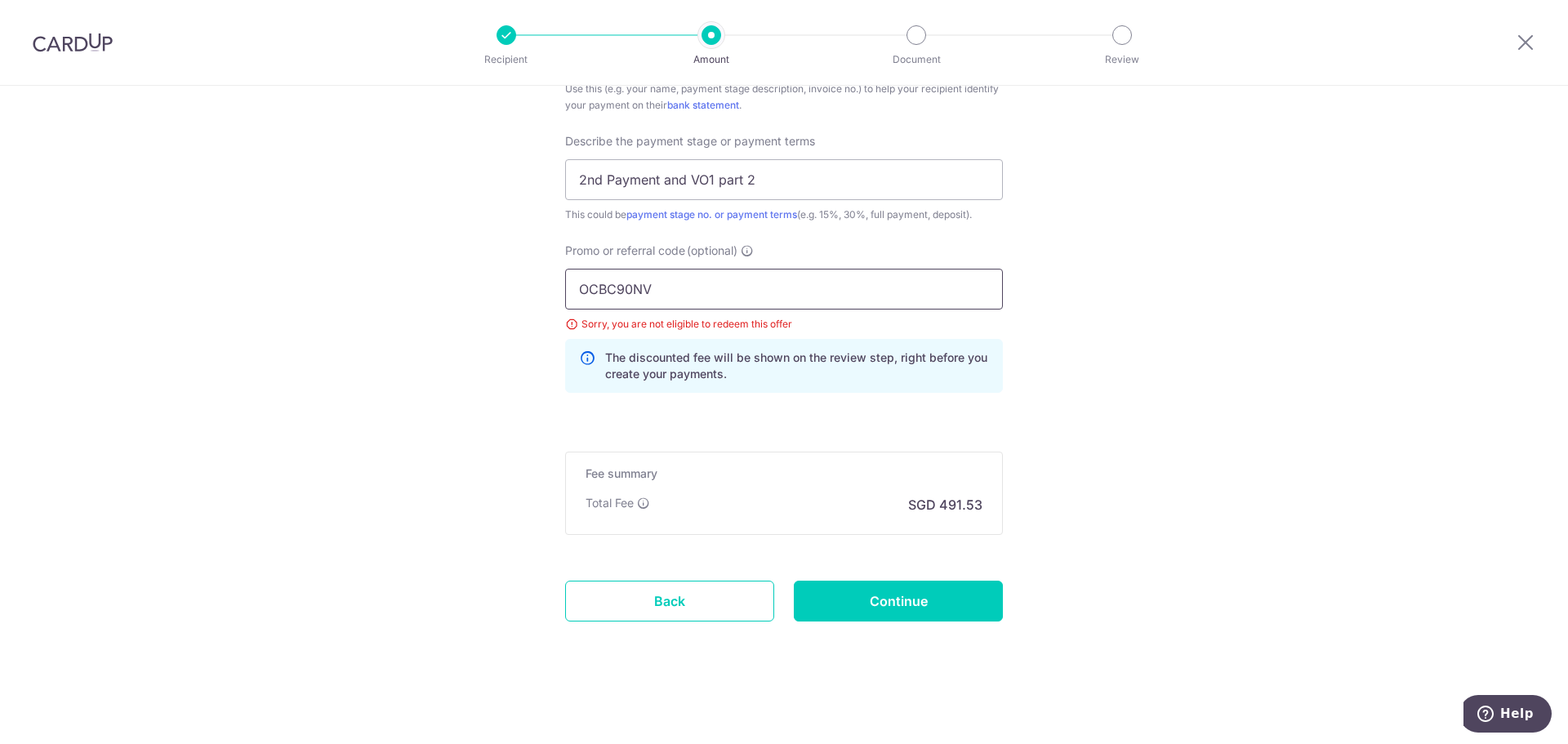
click at [664, 301] on input "OCBC90NV" at bounding box center [784, 288] width 437 height 41
paste input "MC"
type input "OCBC90NMC"
click at [922, 611] on input "Continue" at bounding box center [898, 600] width 209 height 41
type input "Update Schedule"
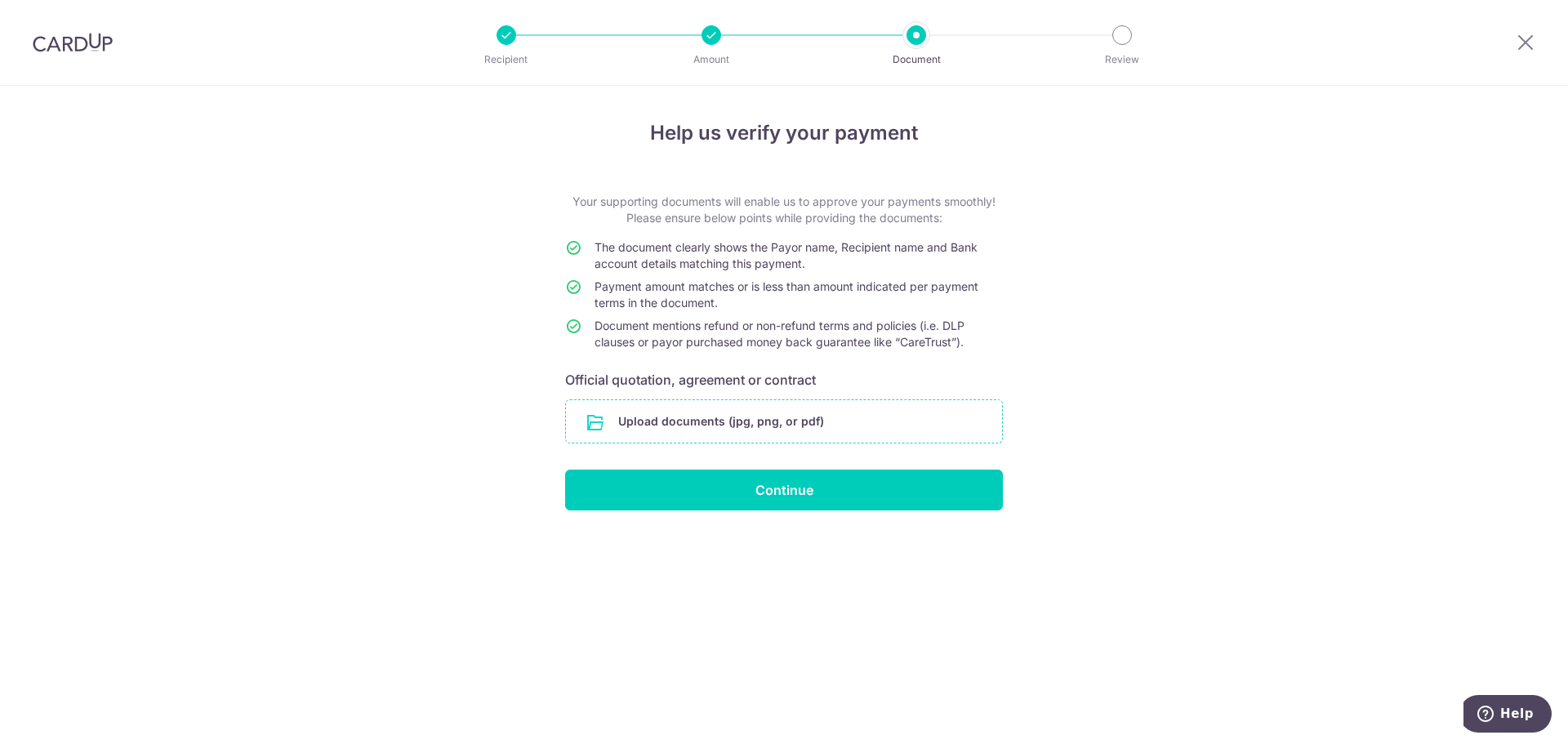
click at [702, 423] on input "file" at bounding box center [784, 420] width 436 height 43
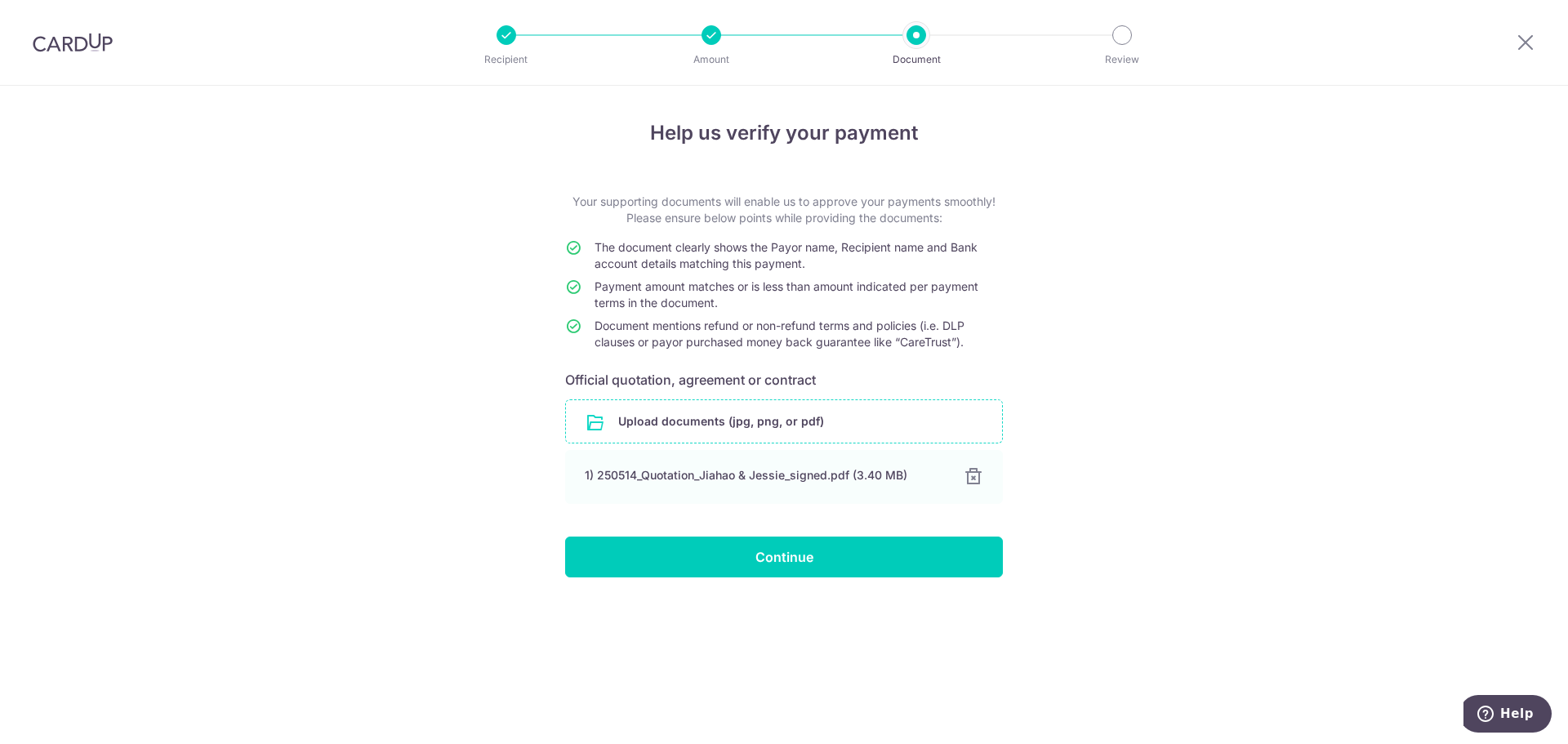
click at [740, 424] on input "file" at bounding box center [784, 420] width 436 height 43
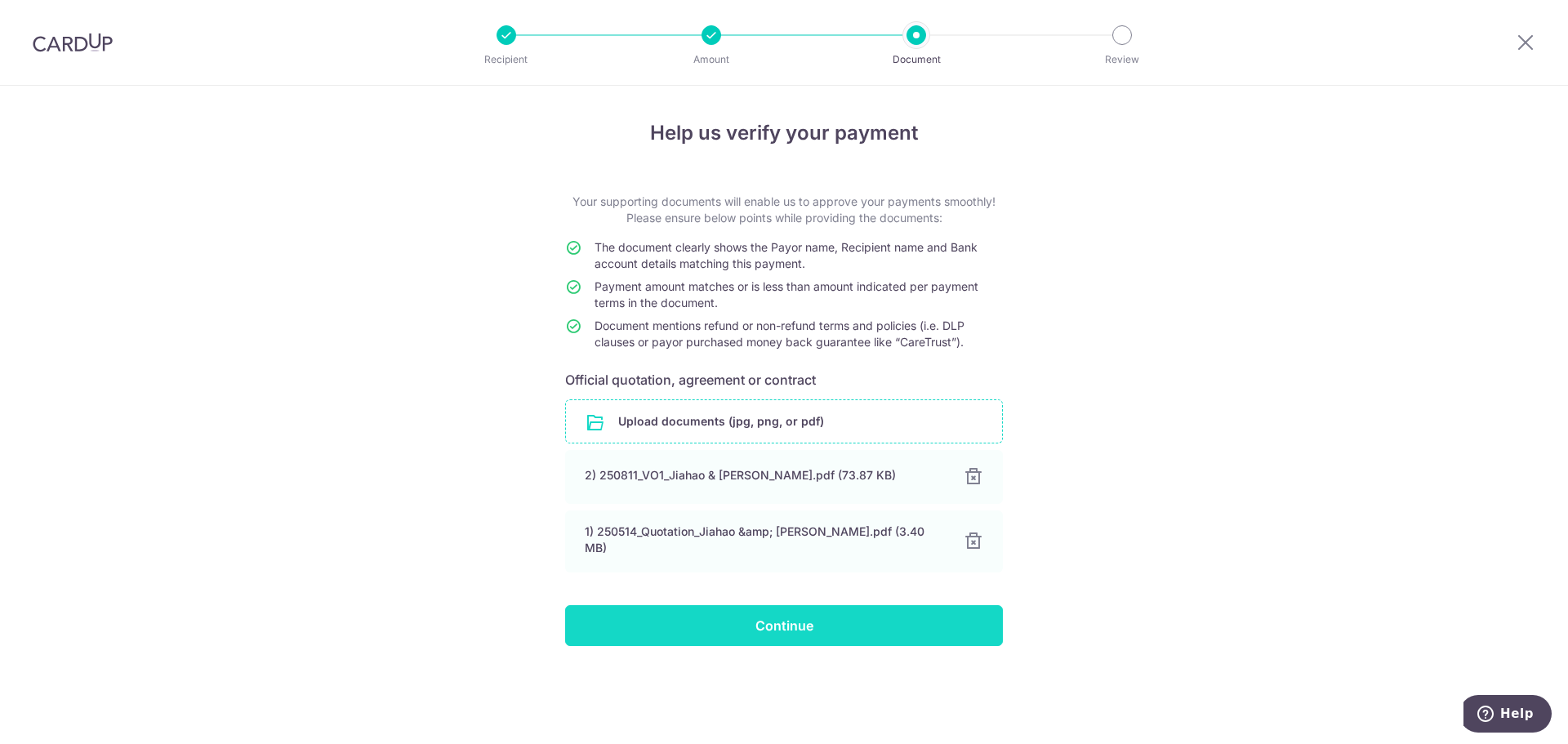
click at [840, 613] on input "Continue" at bounding box center [784, 625] width 437 height 41
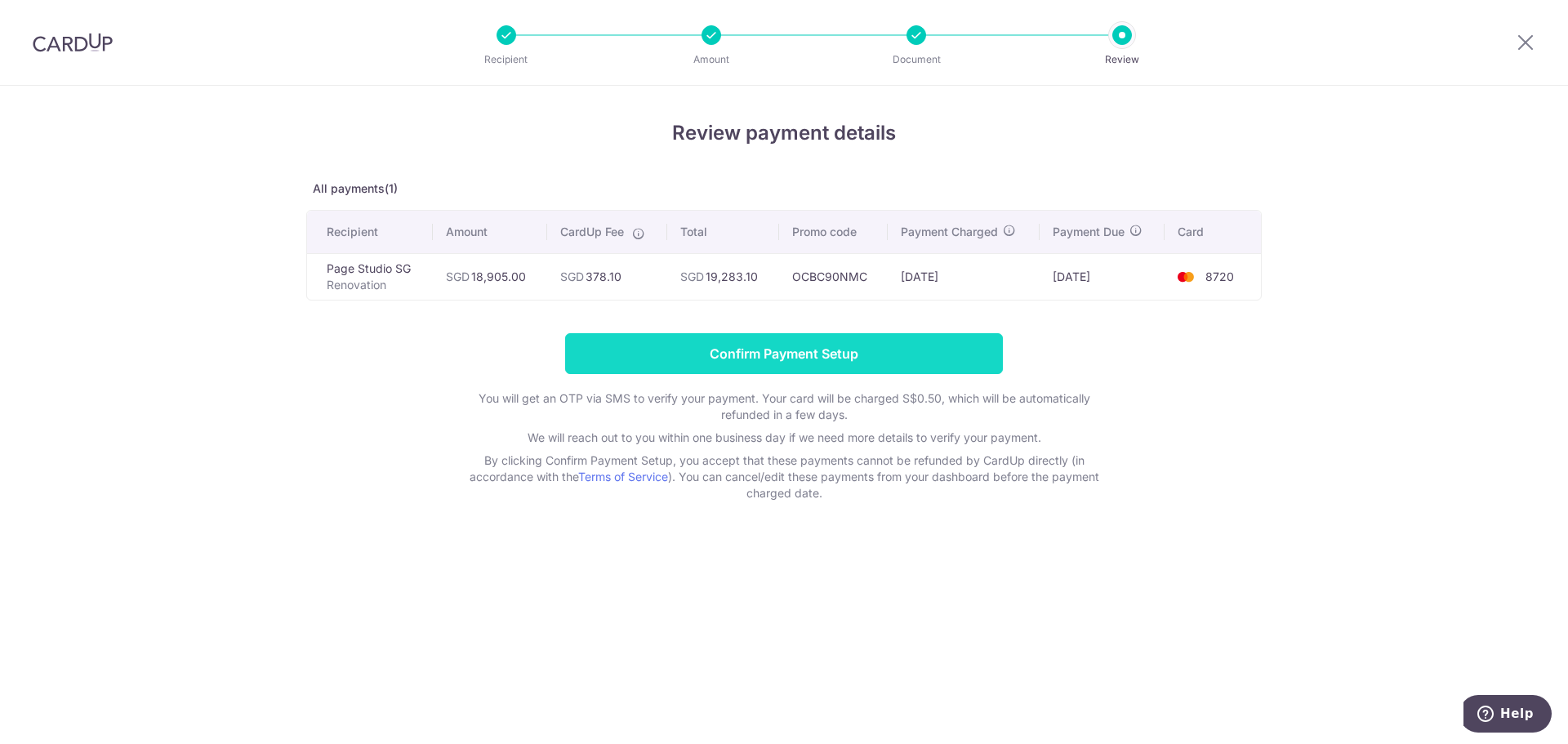
click at [905, 344] on input "Confirm Payment Setup" at bounding box center [784, 353] width 437 height 41
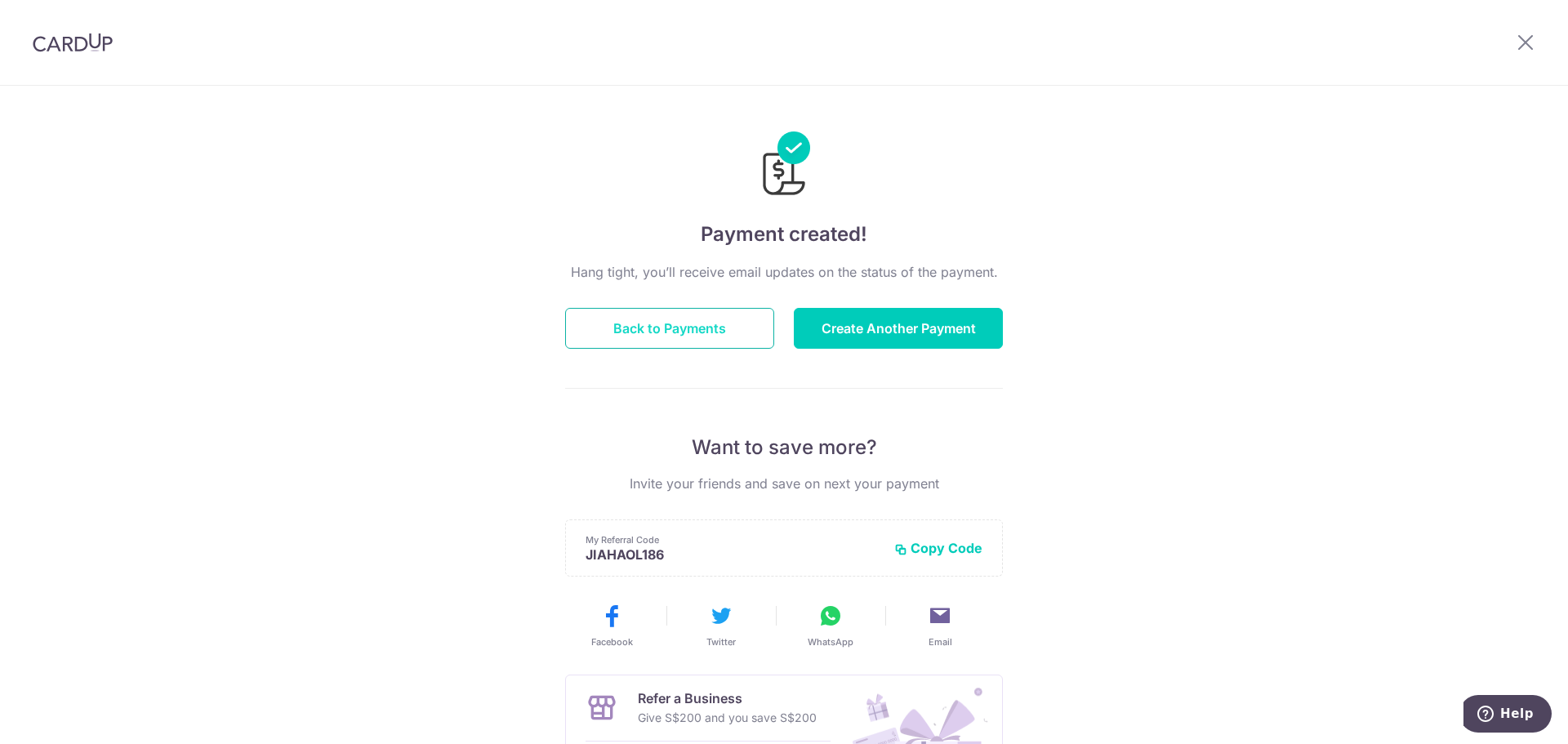
click at [700, 342] on button "Back to Payments" at bounding box center [670, 328] width 209 height 41
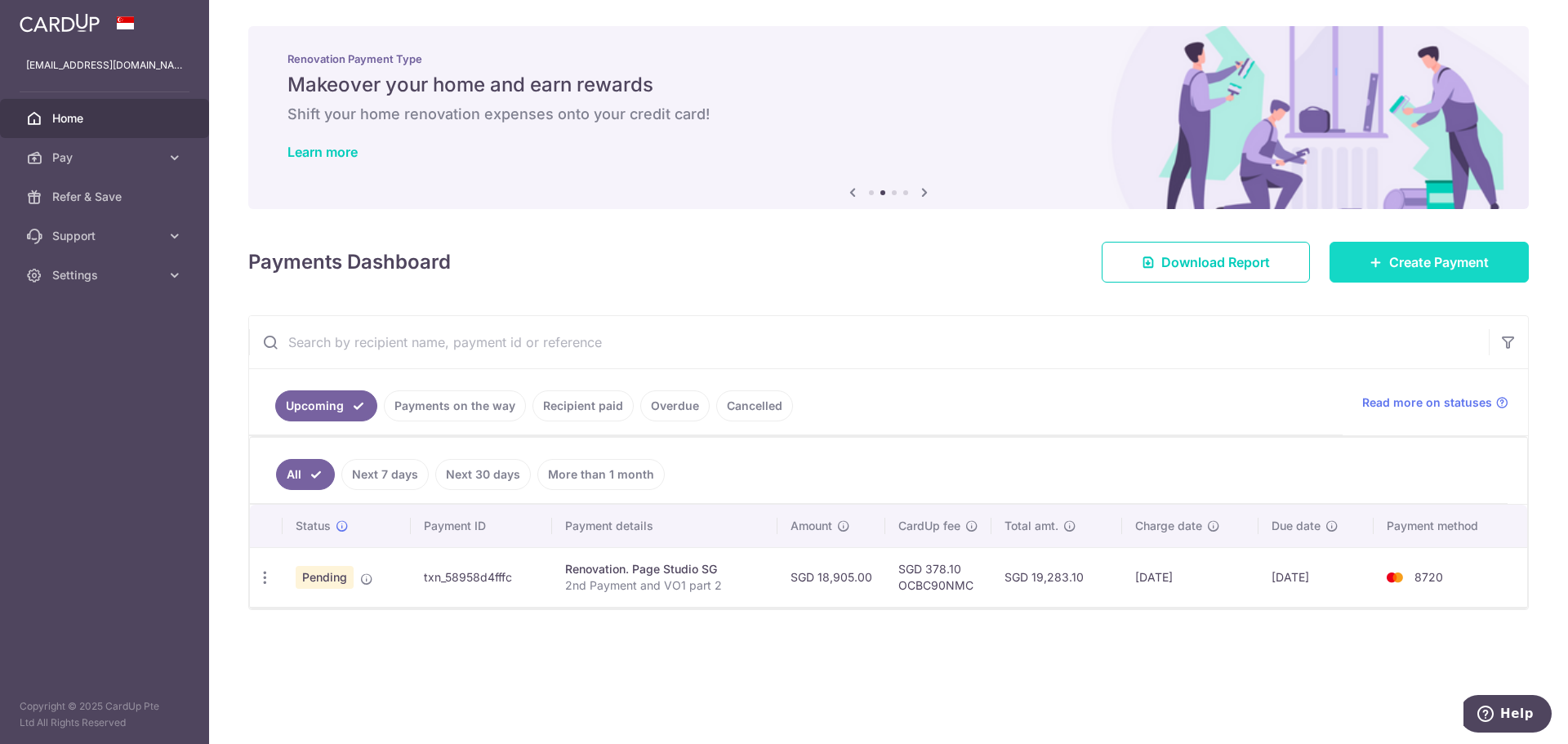
click at [1412, 274] on link "Create Payment" at bounding box center [1429, 262] width 199 height 41
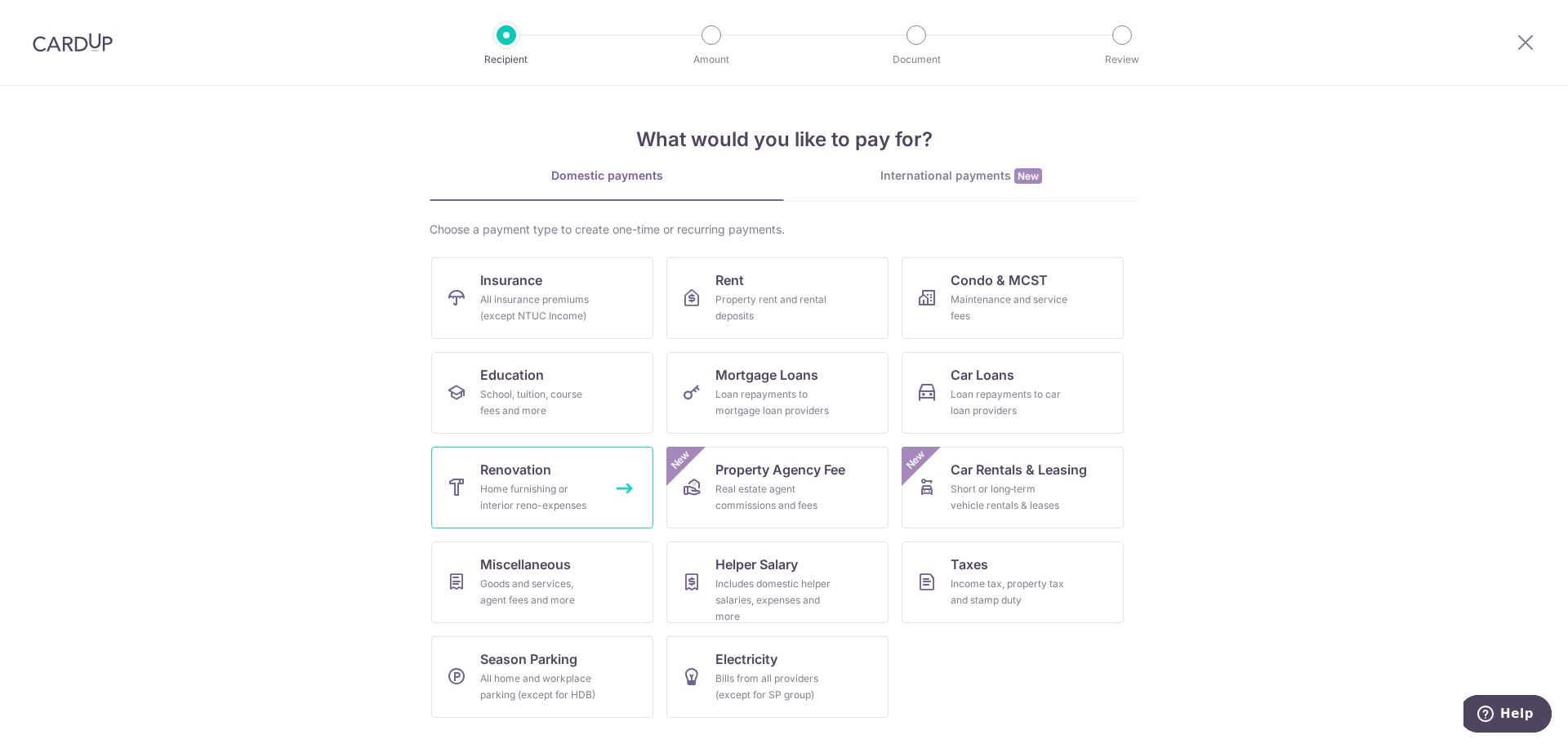
click at [539, 461] on span "Renovation" at bounding box center [515, 469] width 71 height 19
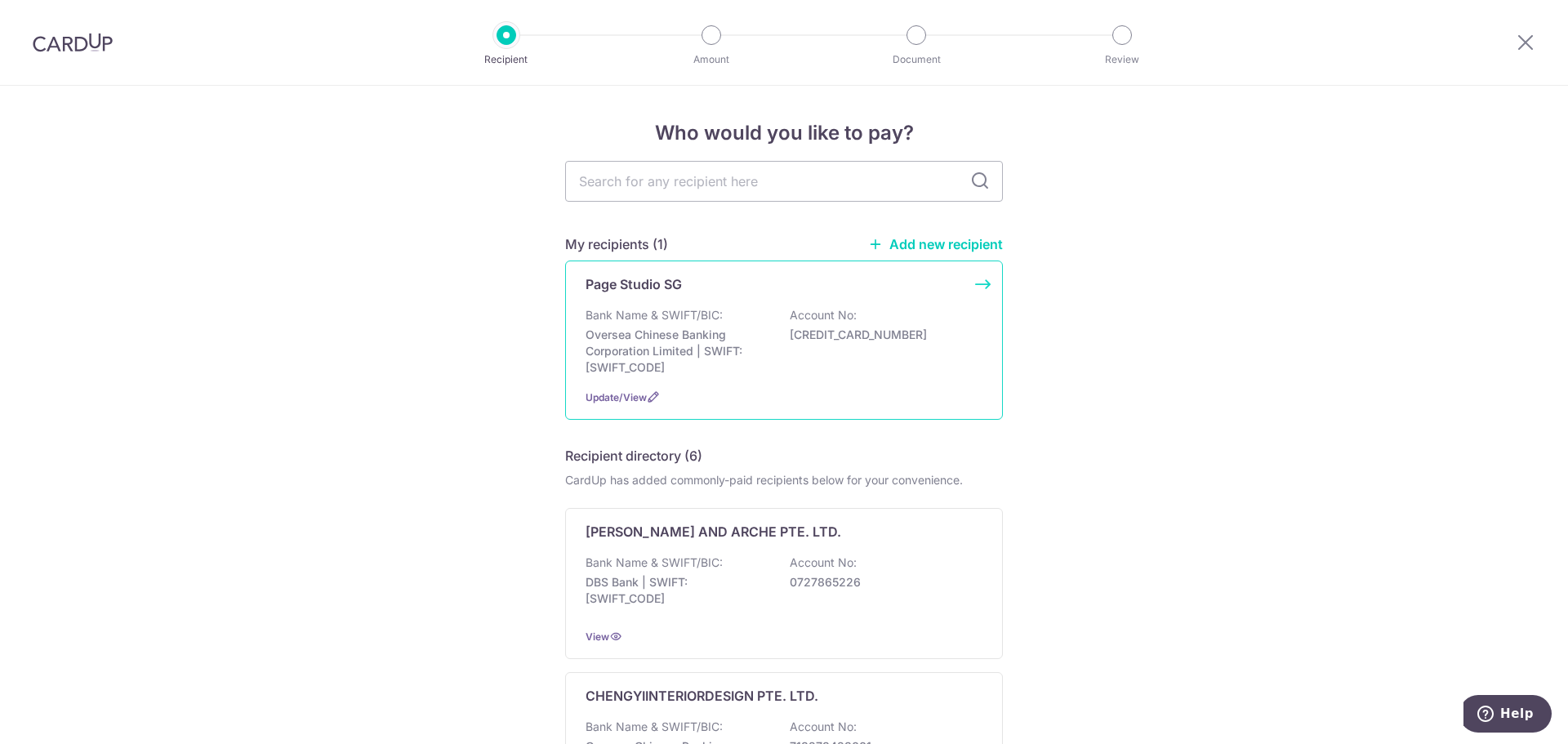
click at [731, 364] on p "Oversea Chinese Banking Corporation Limited | SWIFT: [SWIFT_CODE]" at bounding box center [677, 351] width 183 height 49
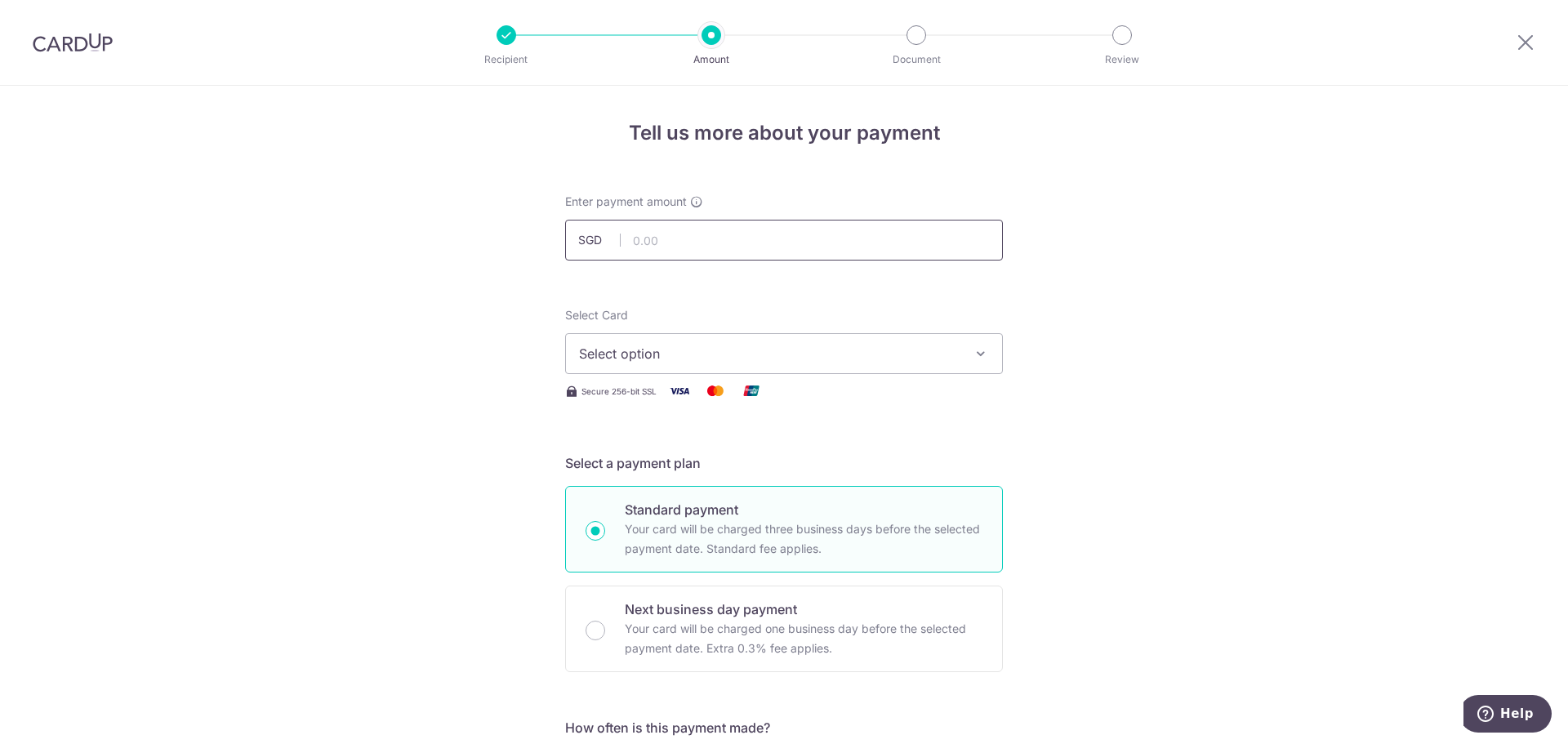
click at [675, 237] on input "text" at bounding box center [784, 240] width 437 height 41
type input "26,000.00"
click at [646, 354] on span "Select option" at bounding box center [769, 353] width 381 height 19
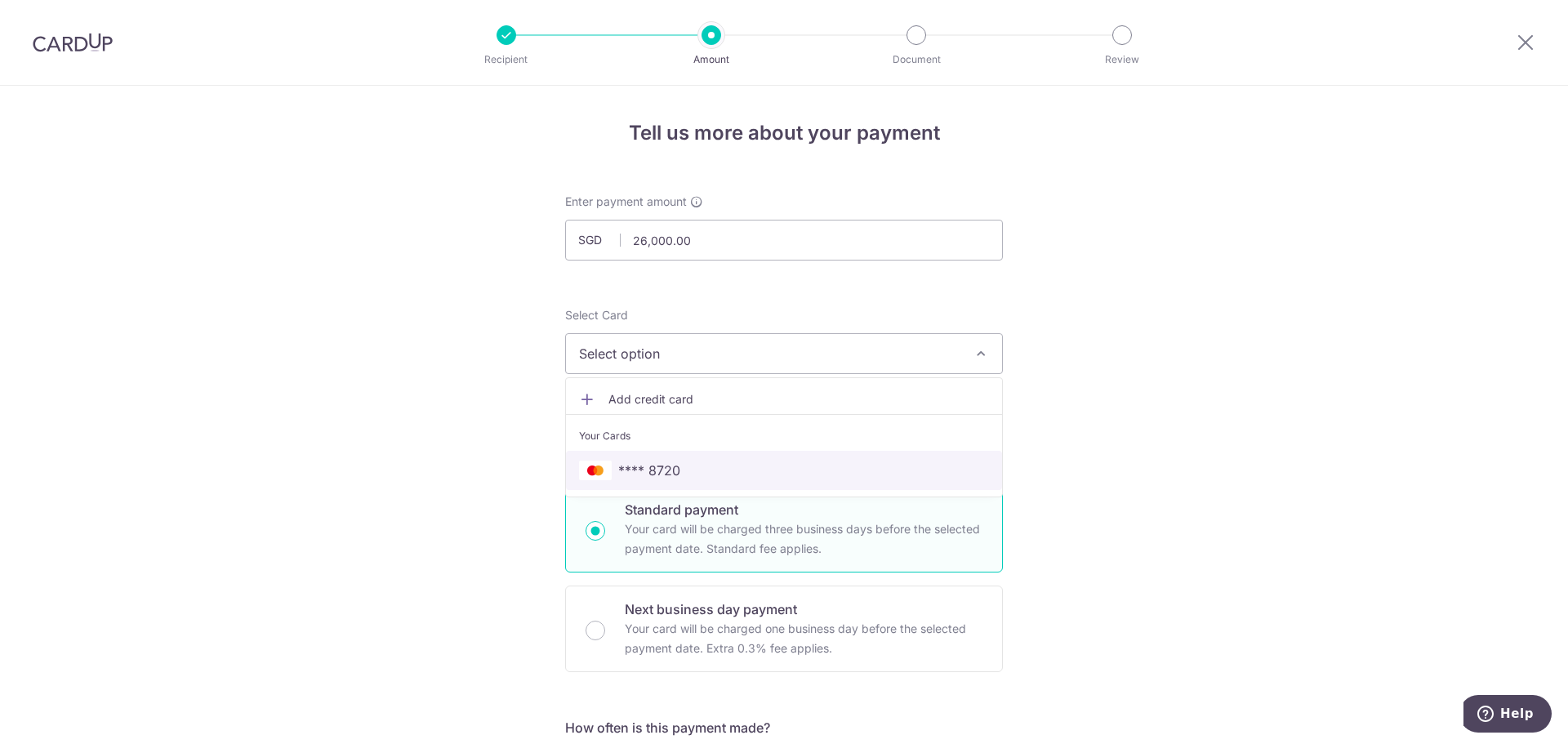
click at [664, 454] on link "**** 8720" at bounding box center [784, 470] width 436 height 39
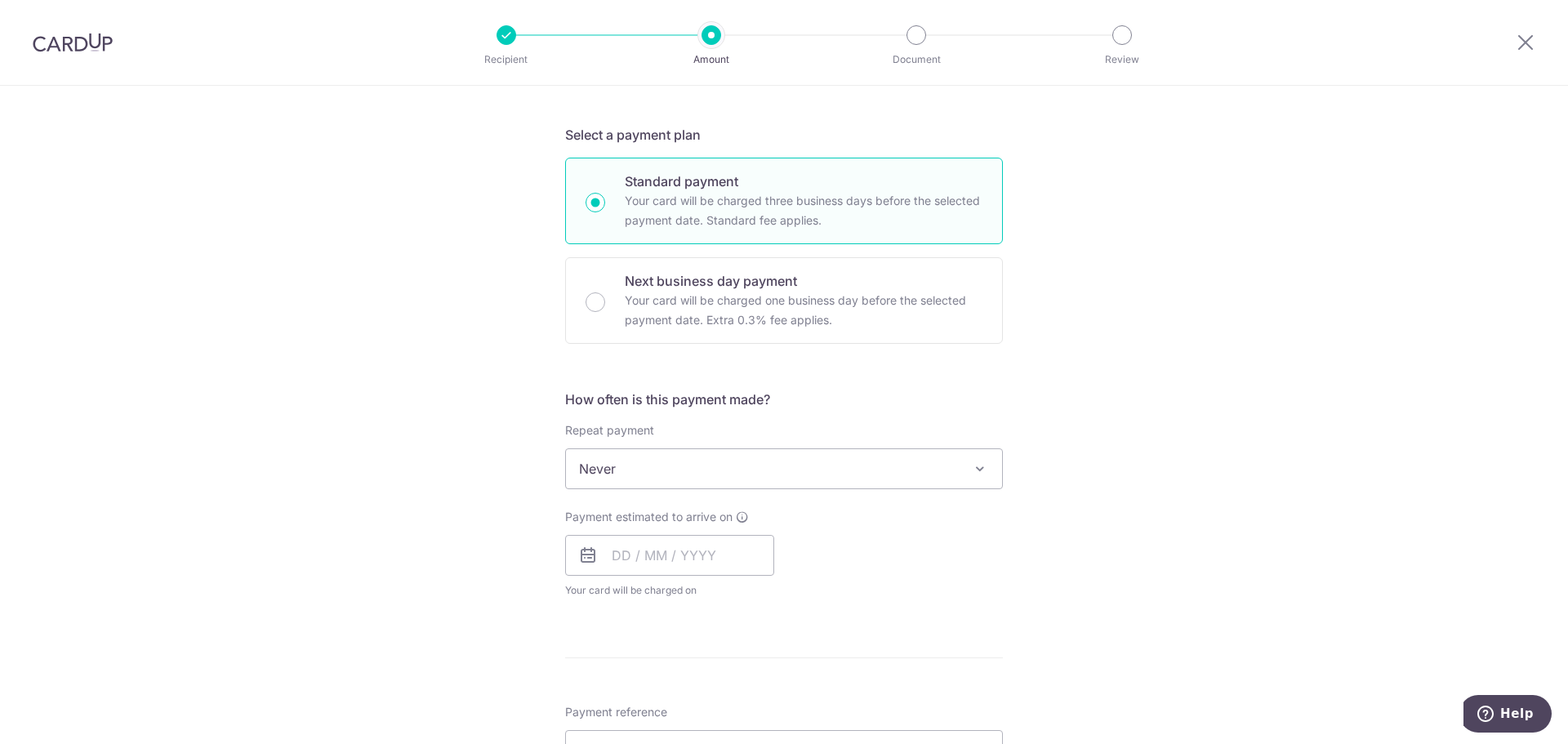
scroll to position [408, 0]
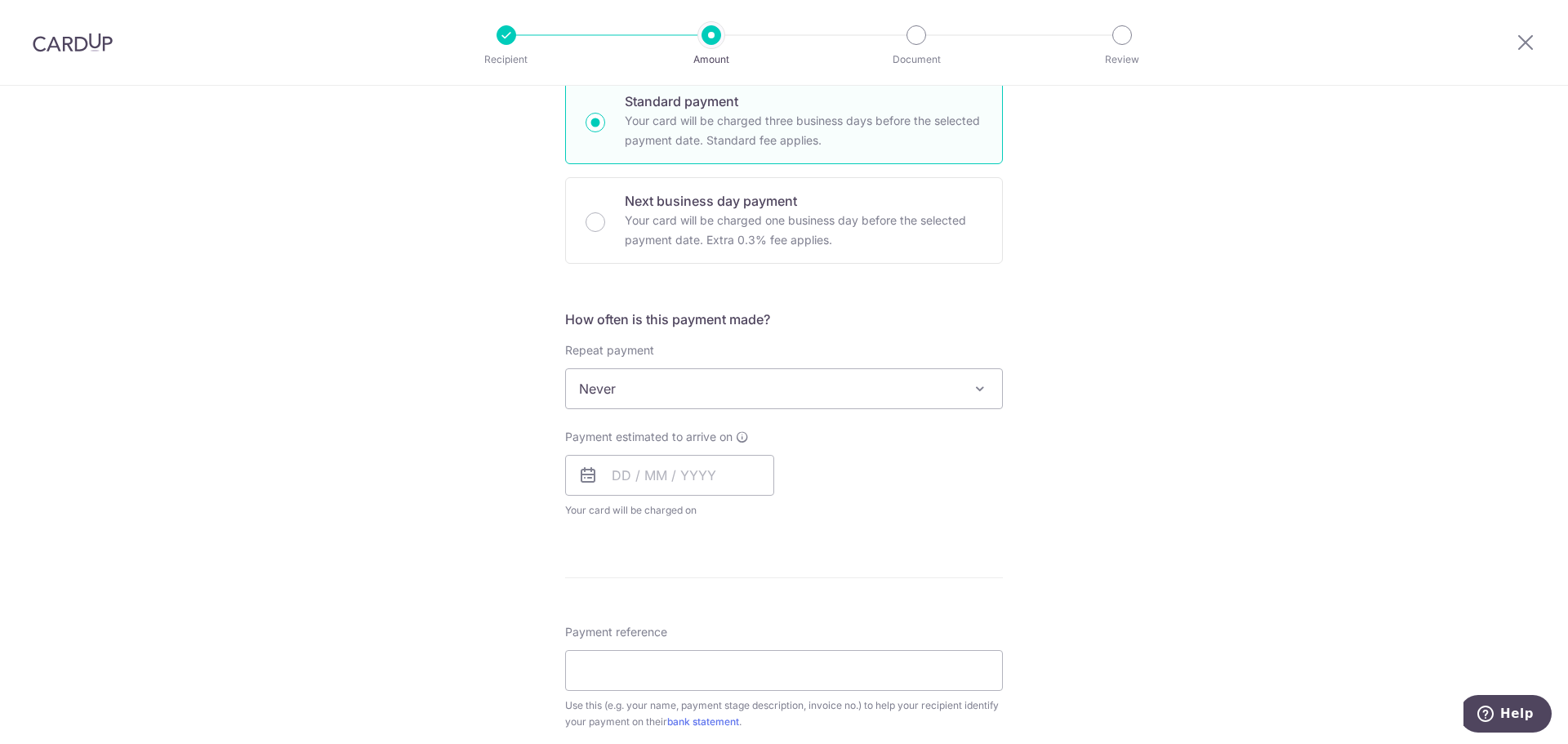
click at [632, 393] on span "Never" at bounding box center [784, 388] width 436 height 39
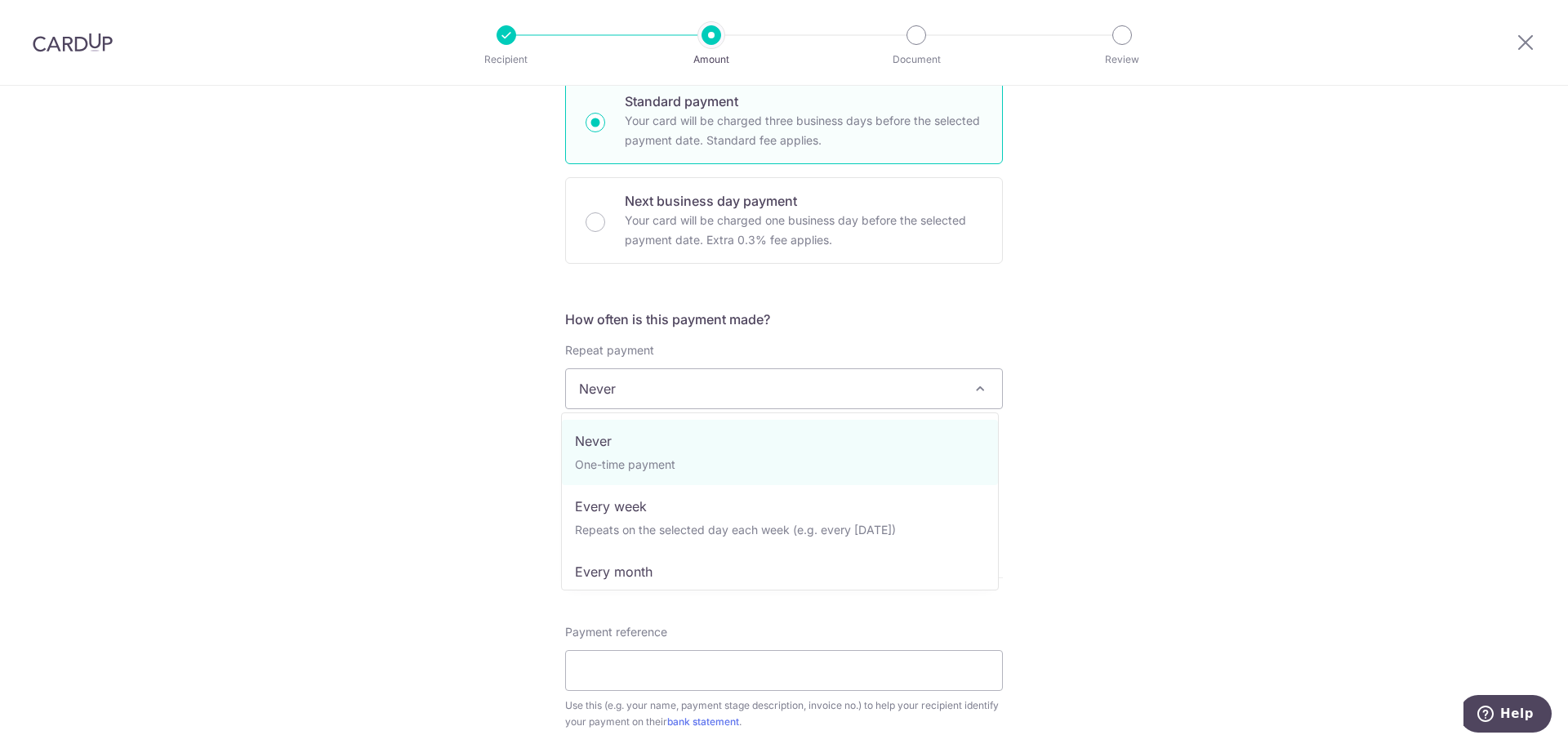
click at [625, 387] on span "Never" at bounding box center [784, 388] width 436 height 39
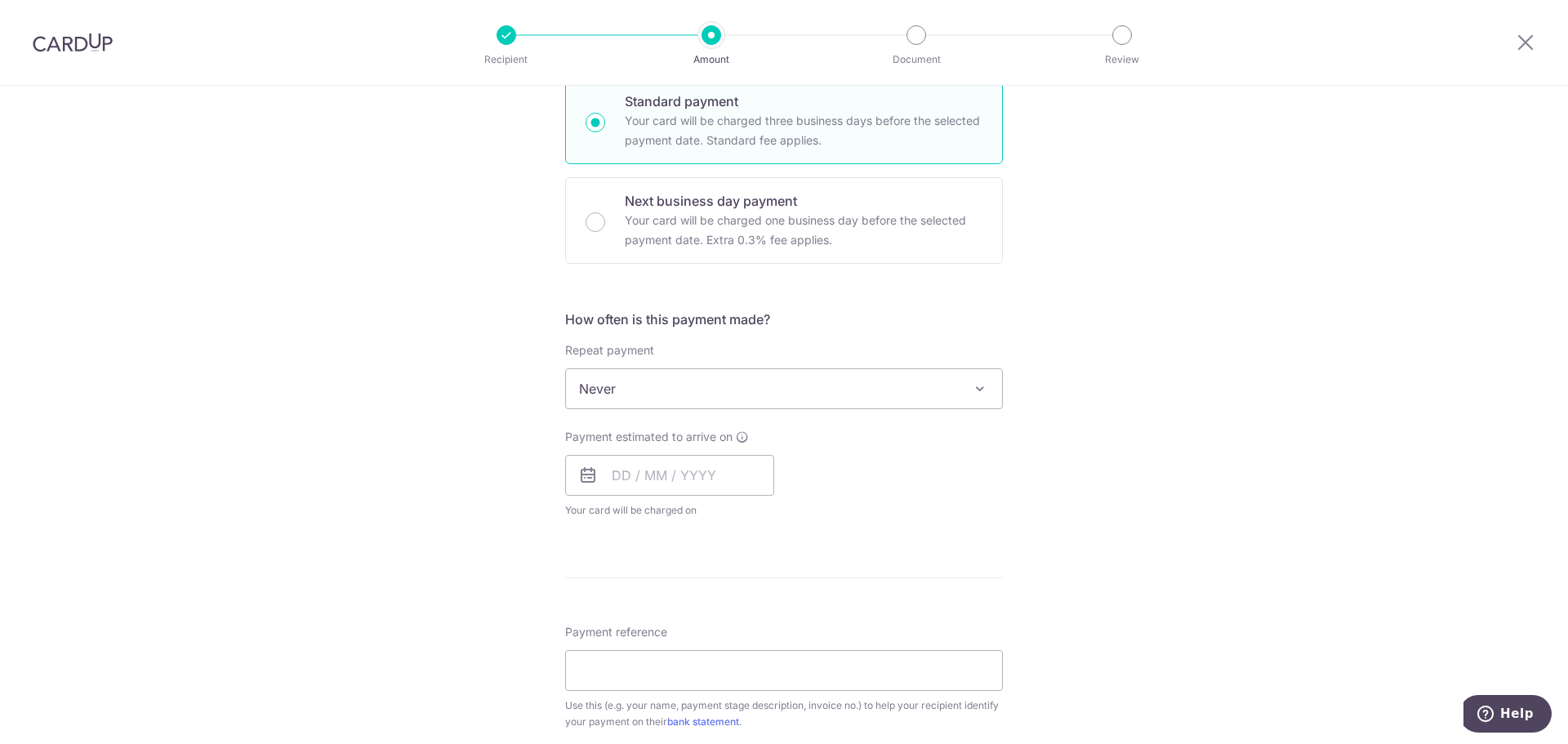
click at [508, 347] on div "Tell us more about your payment Enter payment amount SGD 26,000.00 26000.00 Sel…" at bounding box center [784, 470] width 1568 height 1586
click at [639, 472] on input "text" at bounding box center [670, 475] width 209 height 41
click at [716, 653] on link "18" at bounding box center [728, 655] width 26 height 26
type input "[DATE]"
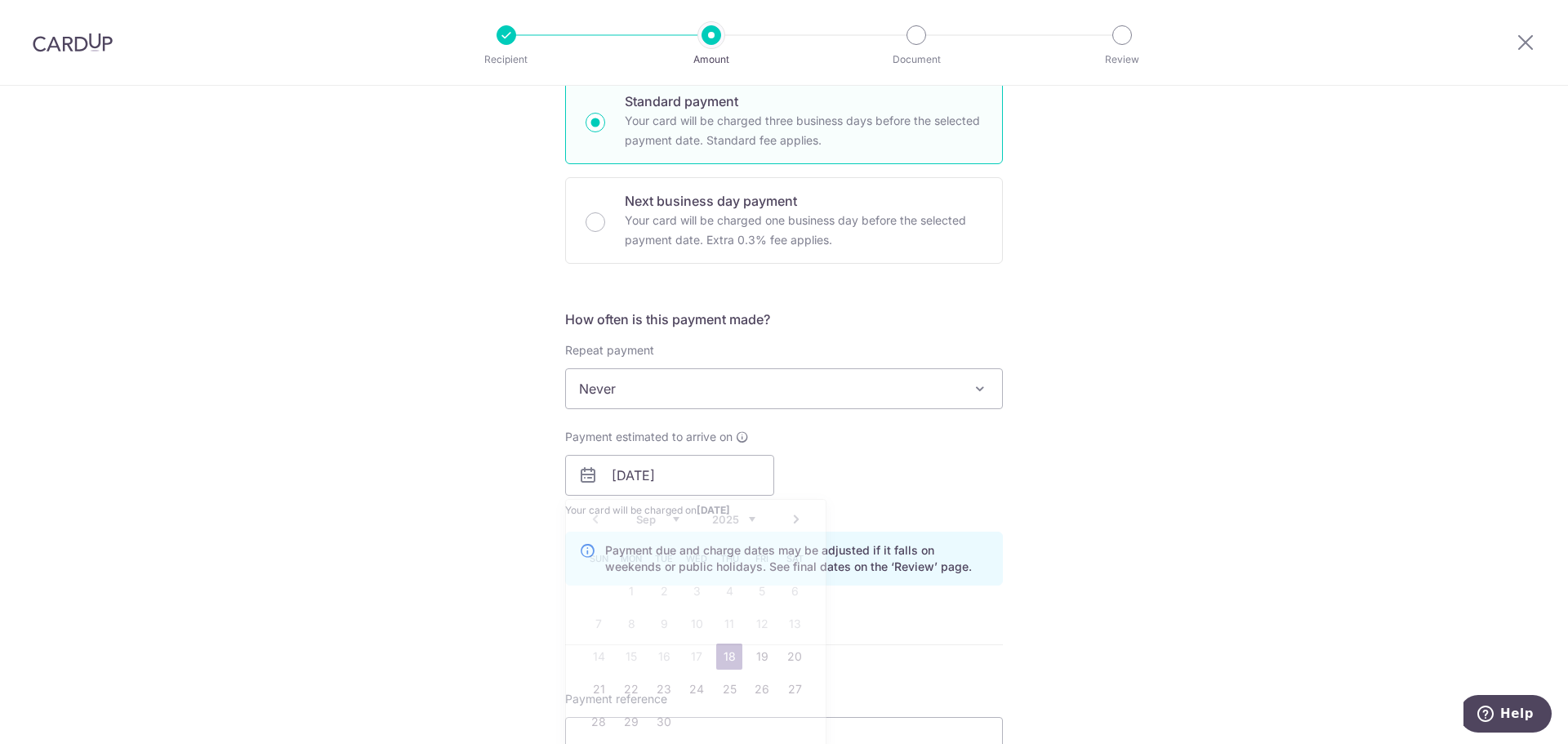
click at [509, 564] on div "Tell us more about your payment Enter payment amount SGD 26,000.00 26000.00 Sel…" at bounding box center [784, 503] width 1568 height 1653
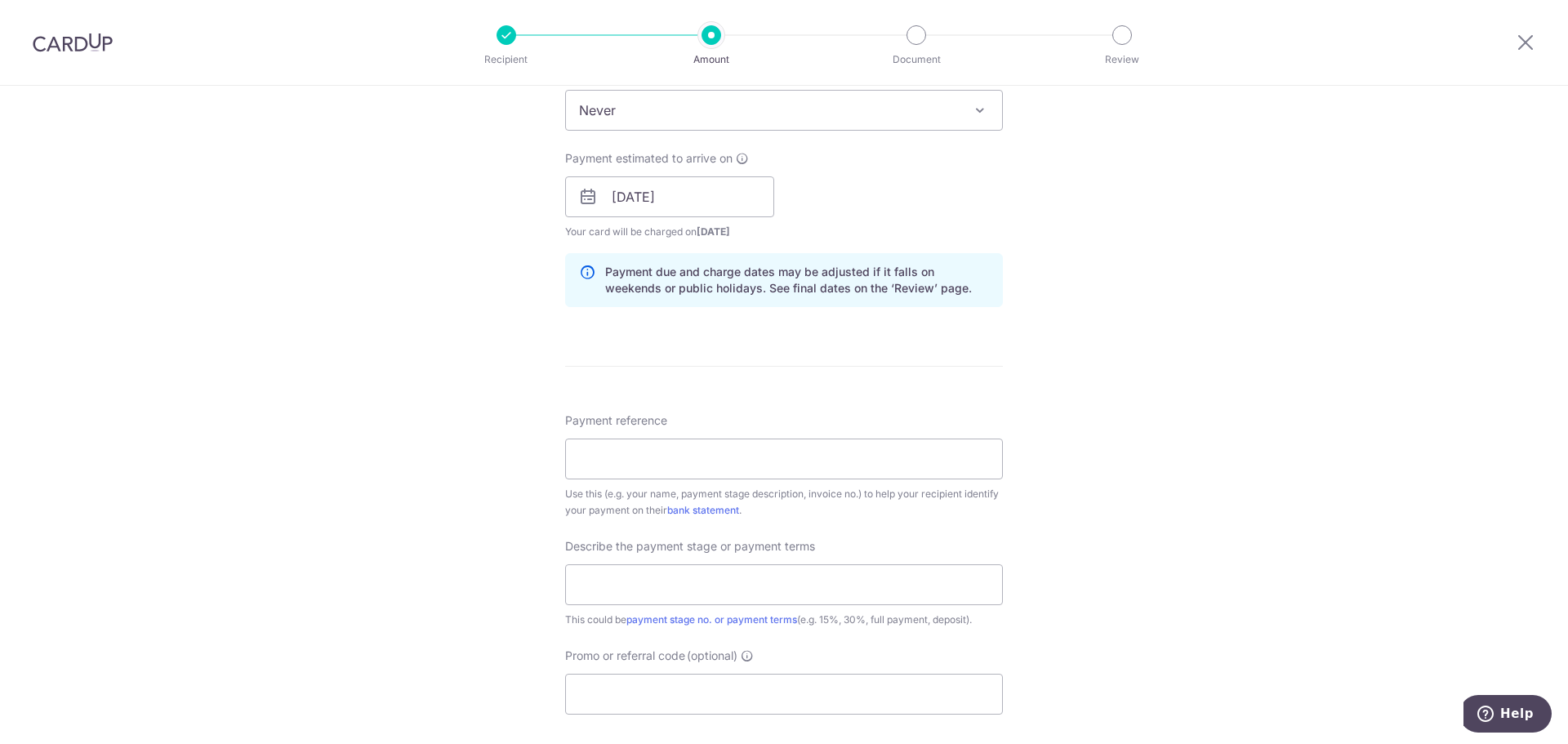
scroll to position [735, 0]
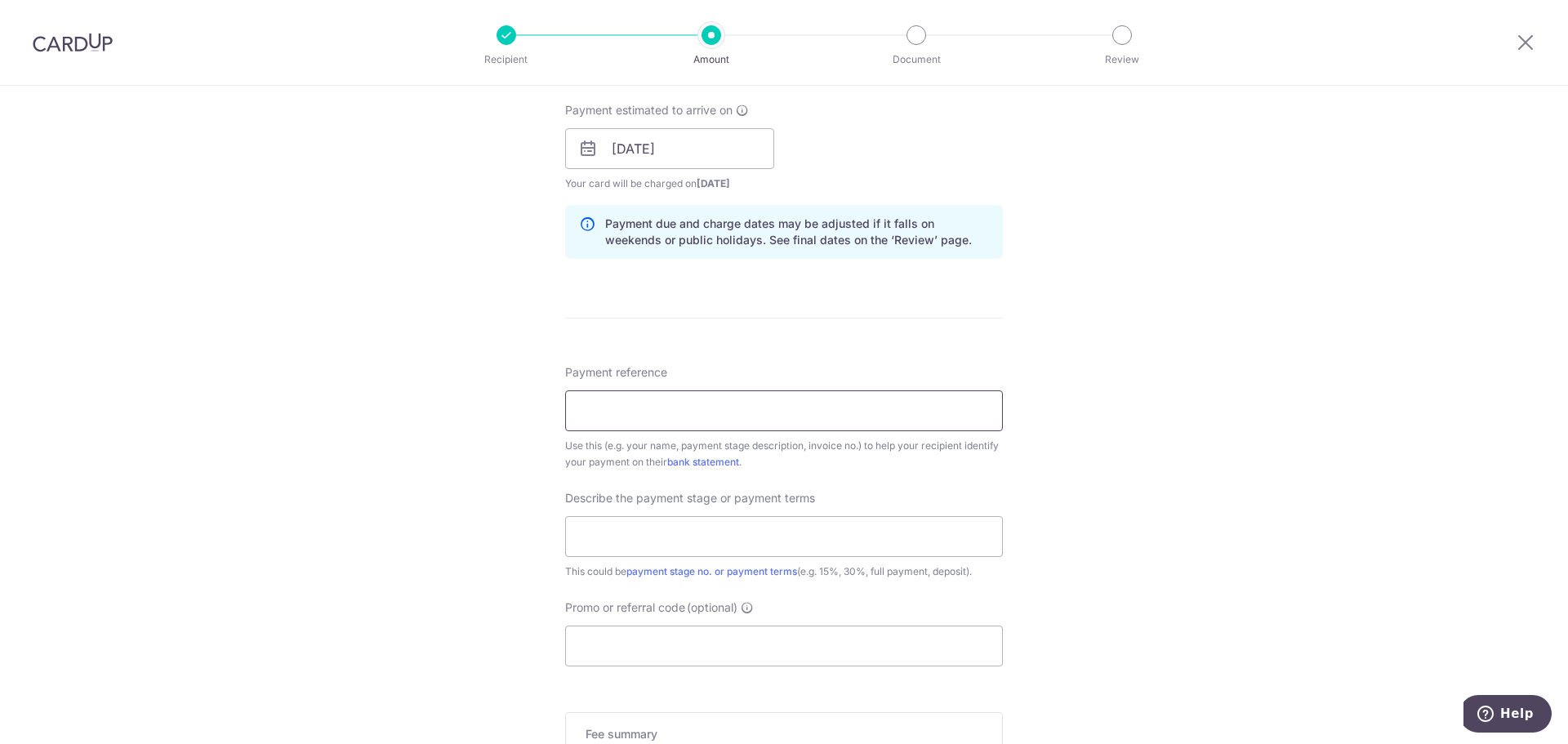
click at [607, 422] on input "Payment reference" at bounding box center [784, 410] width 437 height 41
paste input "2nd Payment and VO1 part 2"
click at [624, 420] on input "Payment reference" at bounding box center [784, 410] width 437 height 41
drag, startPoint x: 599, startPoint y: 410, endPoint x: 491, endPoint y: 392, distance: 109.5
click at [491, 392] on div "Tell us more about your payment Enter payment amount SGD 26,000.00 26000.00 Sel…" at bounding box center [784, 177] width 1568 height 1653
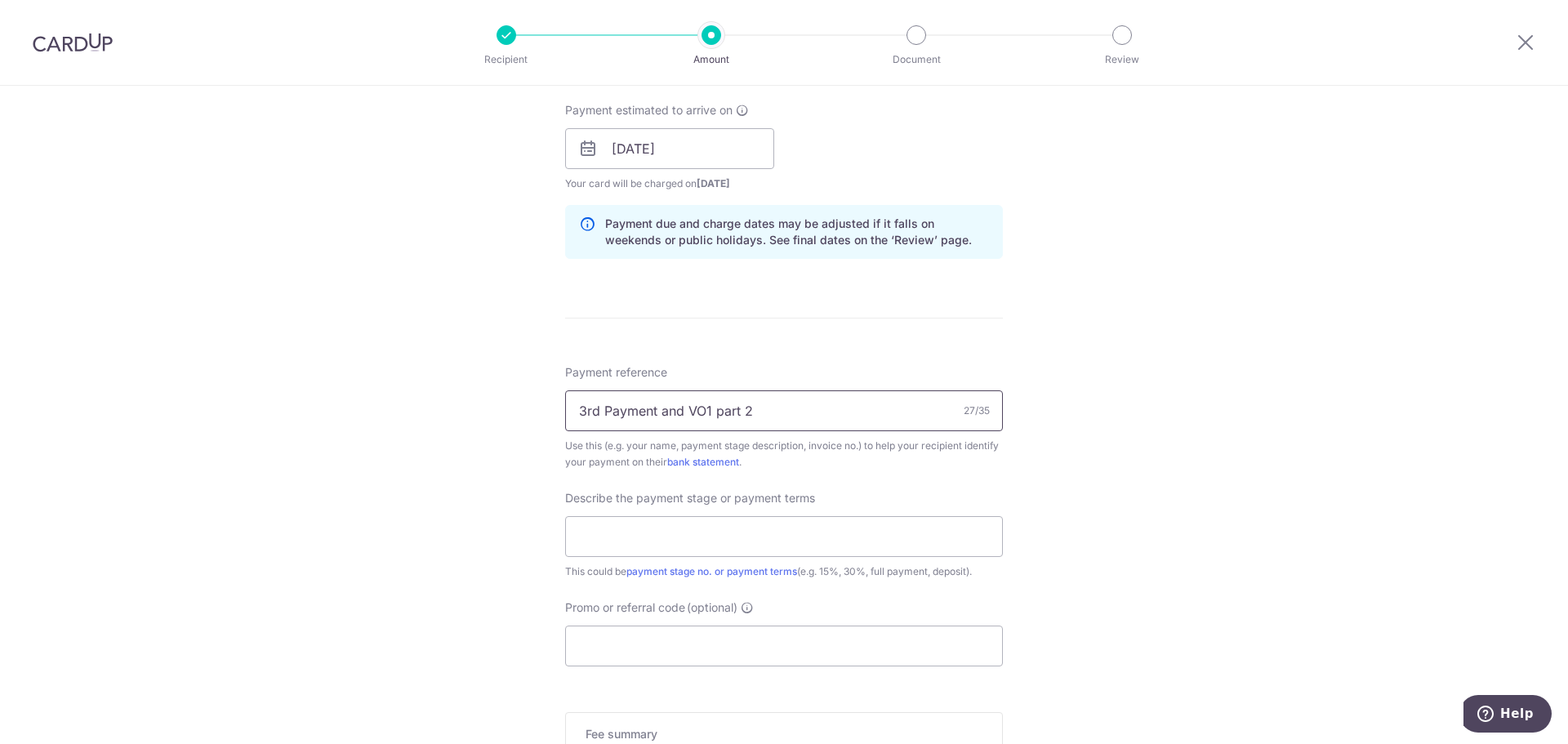
click at [709, 411] on input "3rd Payment and VO1 part 2" at bounding box center [784, 410] width 437 height 41
drag, startPoint x: 765, startPoint y: 413, endPoint x: 702, endPoint y: 408, distance: 63.2
click at [702, 408] on input "3rd Payment and VO12 part 2" at bounding box center [784, 410] width 437 height 41
drag, startPoint x: 738, startPoint y: 413, endPoint x: 559, endPoint y: 389, distance: 180.6
click at [554, 381] on div "Tell us more about your payment Enter payment amount SGD 26,000.00 26000.00 Sel…" at bounding box center [784, 177] width 1568 height 1653
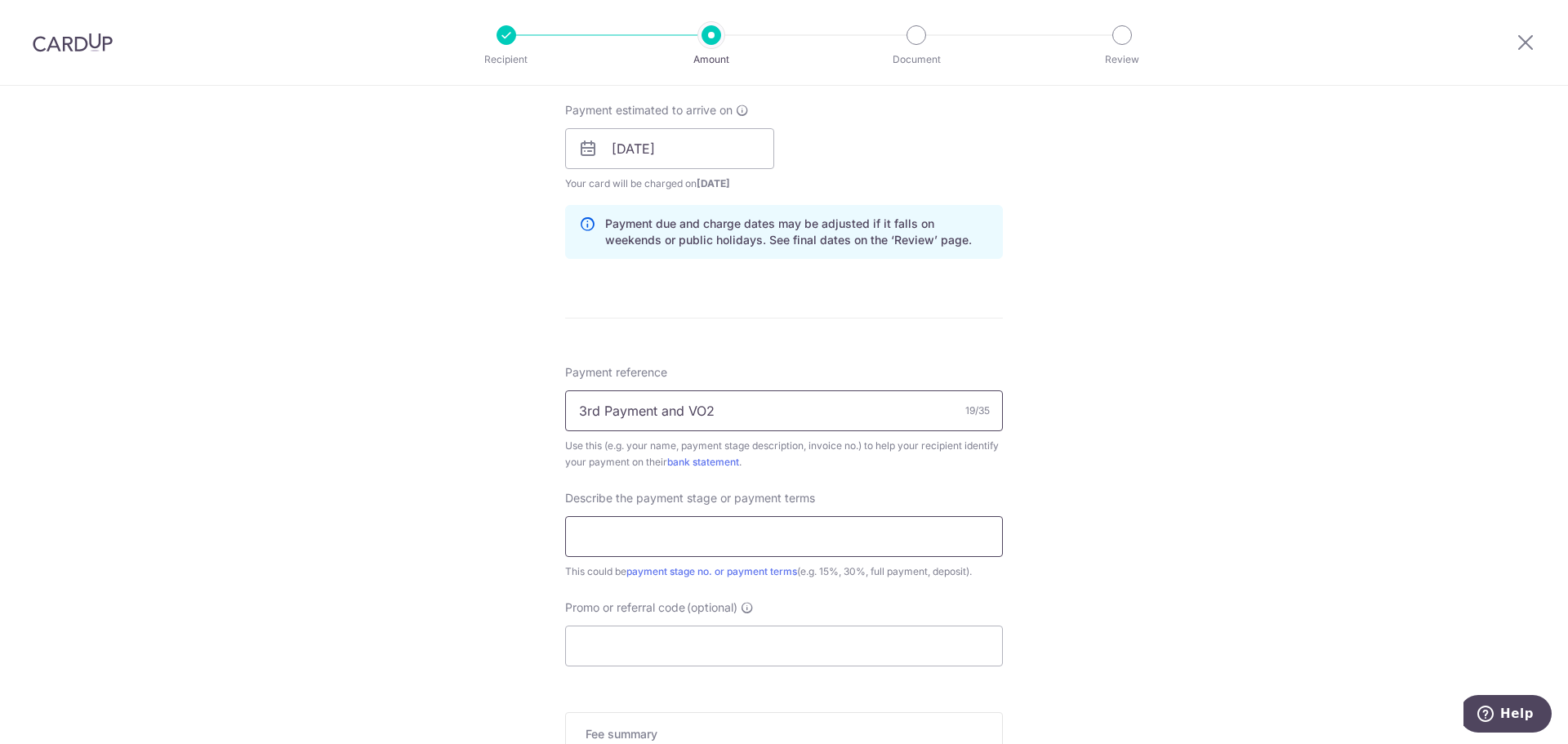
type input "3rd Payment and VO2"
click at [623, 530] on input "text" at bounding box center [784, 536] width 437 height 41
paste input "3rd Payment and VO2"
type input "3rd Payment and VO2"
click at [453, 503] on div "Tell us more about your payment Enter payment amount SGD 26,000.00 26000.00 Sel…" at bounding box center [784, 177] width 1568 height 1653
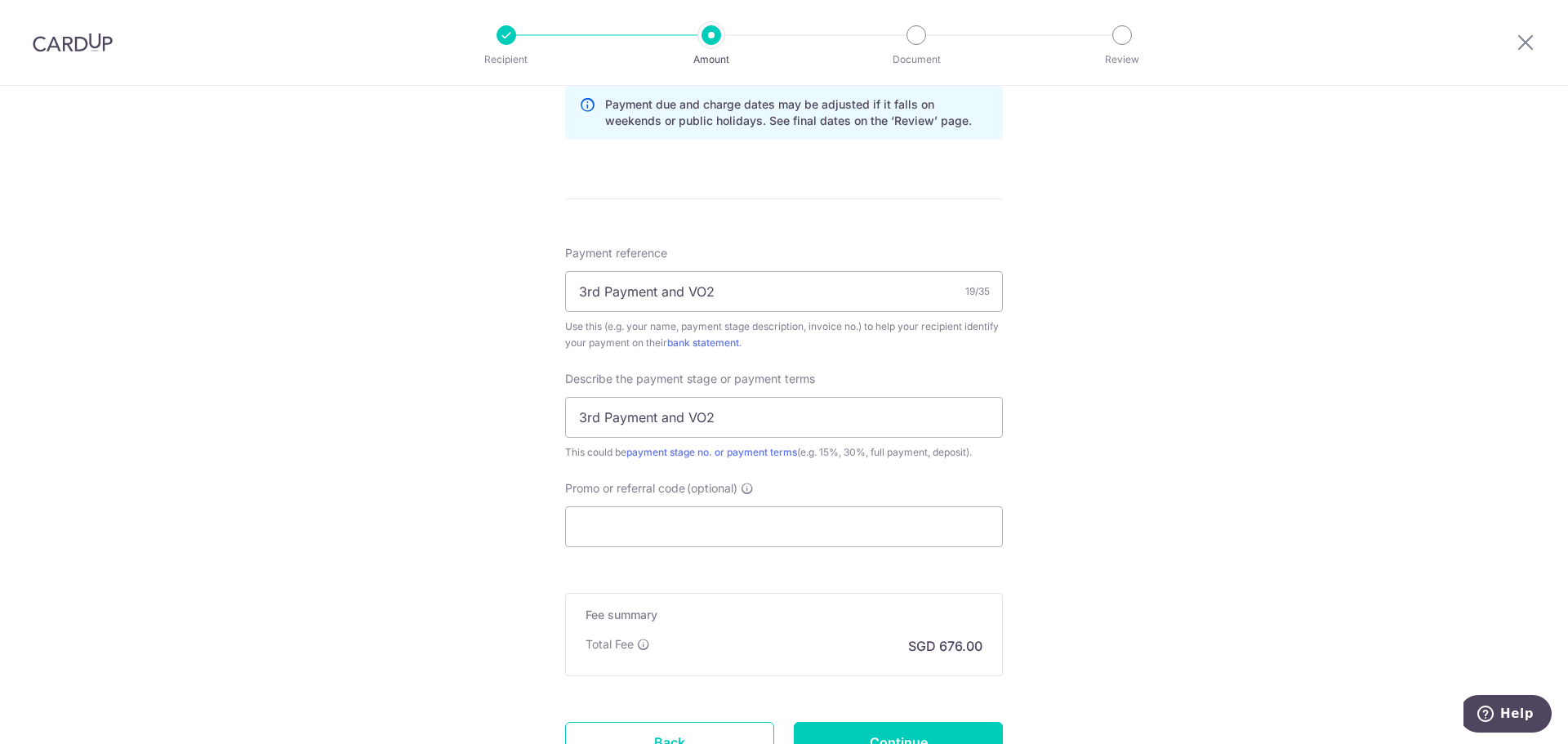
scroll to position [980, 0]
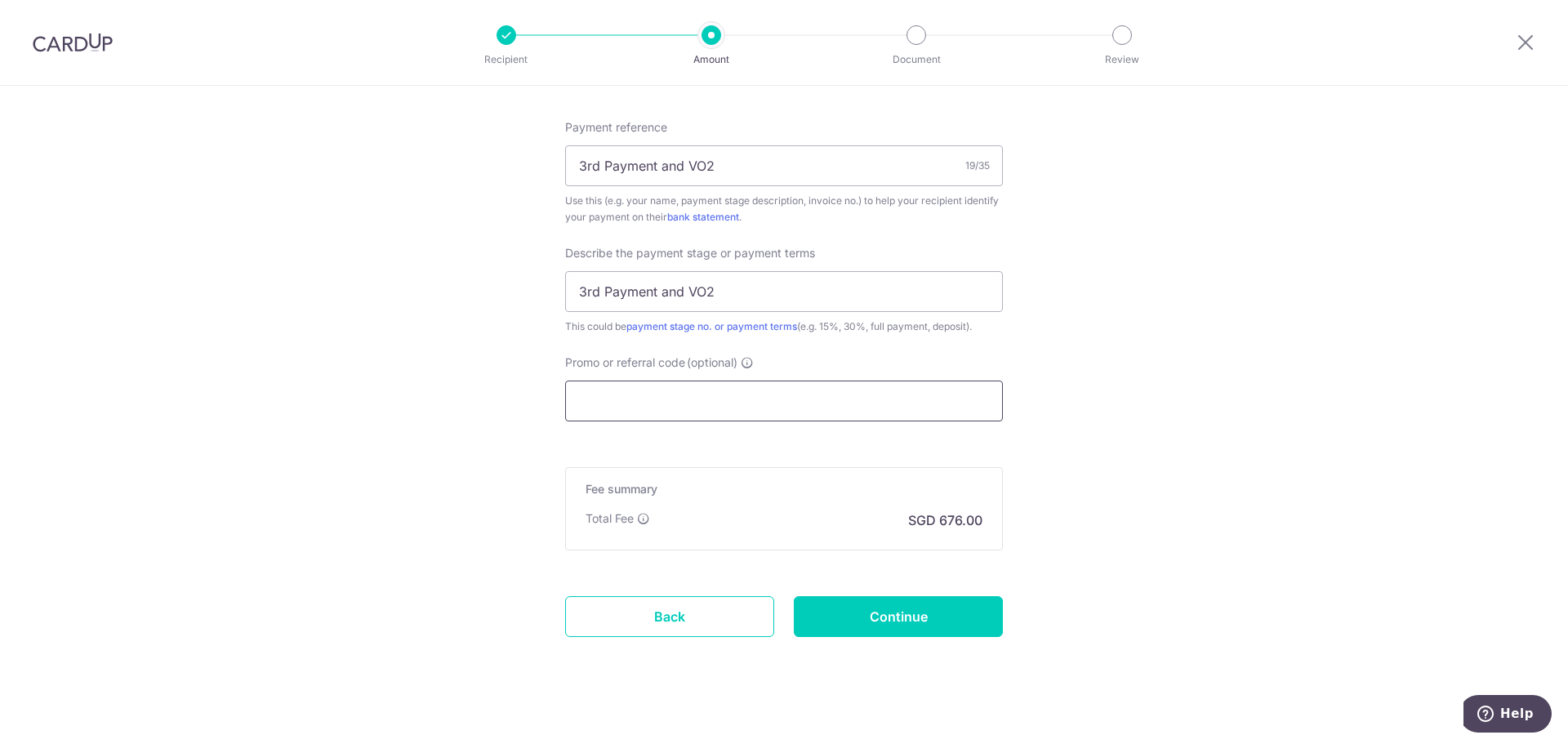
click at [677, 400] on input "Promo or referral code (optional)" at bounding box center [784, 400] width 437 height 41
paste input "OCBC90NMC"
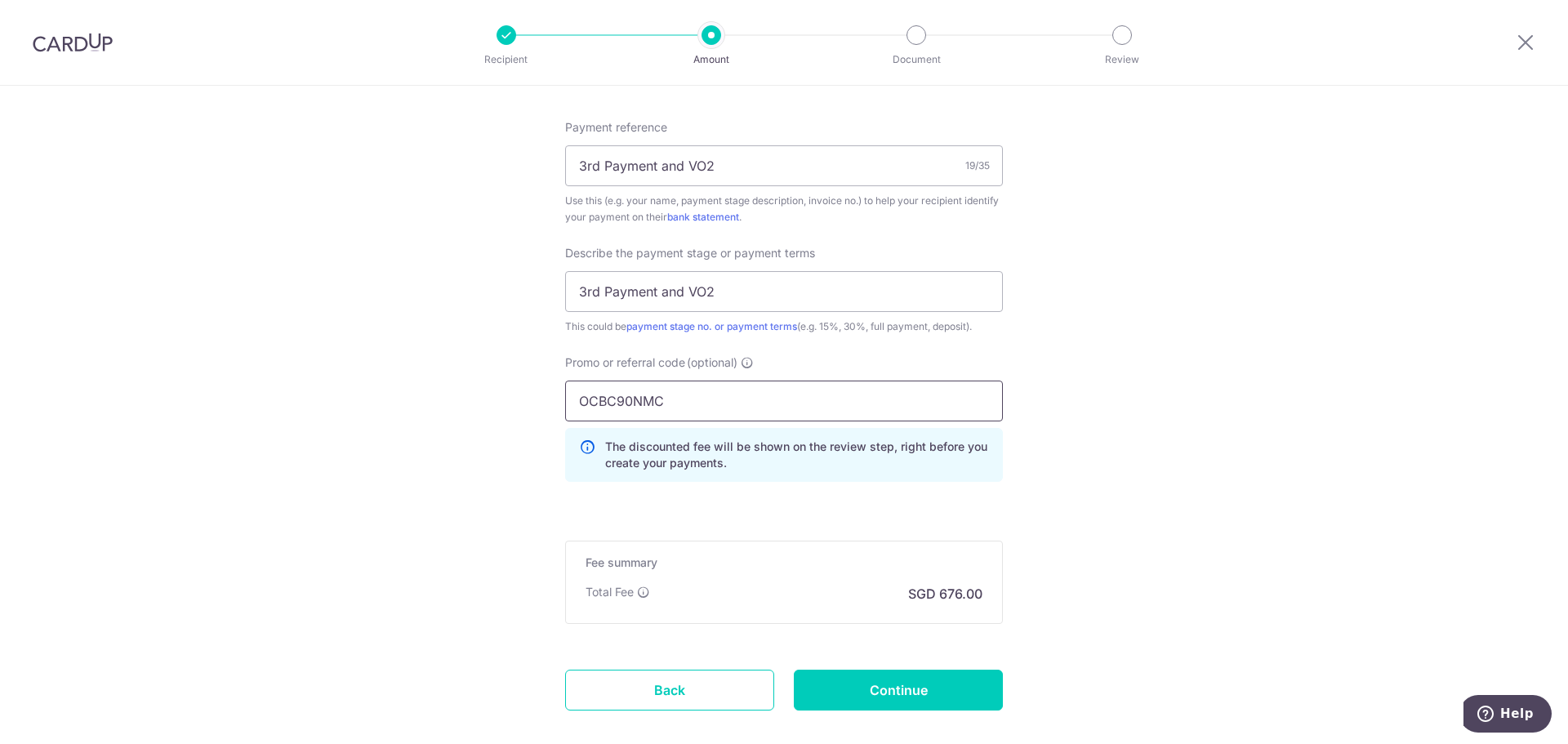
type input "OCBC90NMC"
click at [865, 670] on input "Continue" at bounding box center [898, 690] width 209 height 41
type input "Create Schedule"
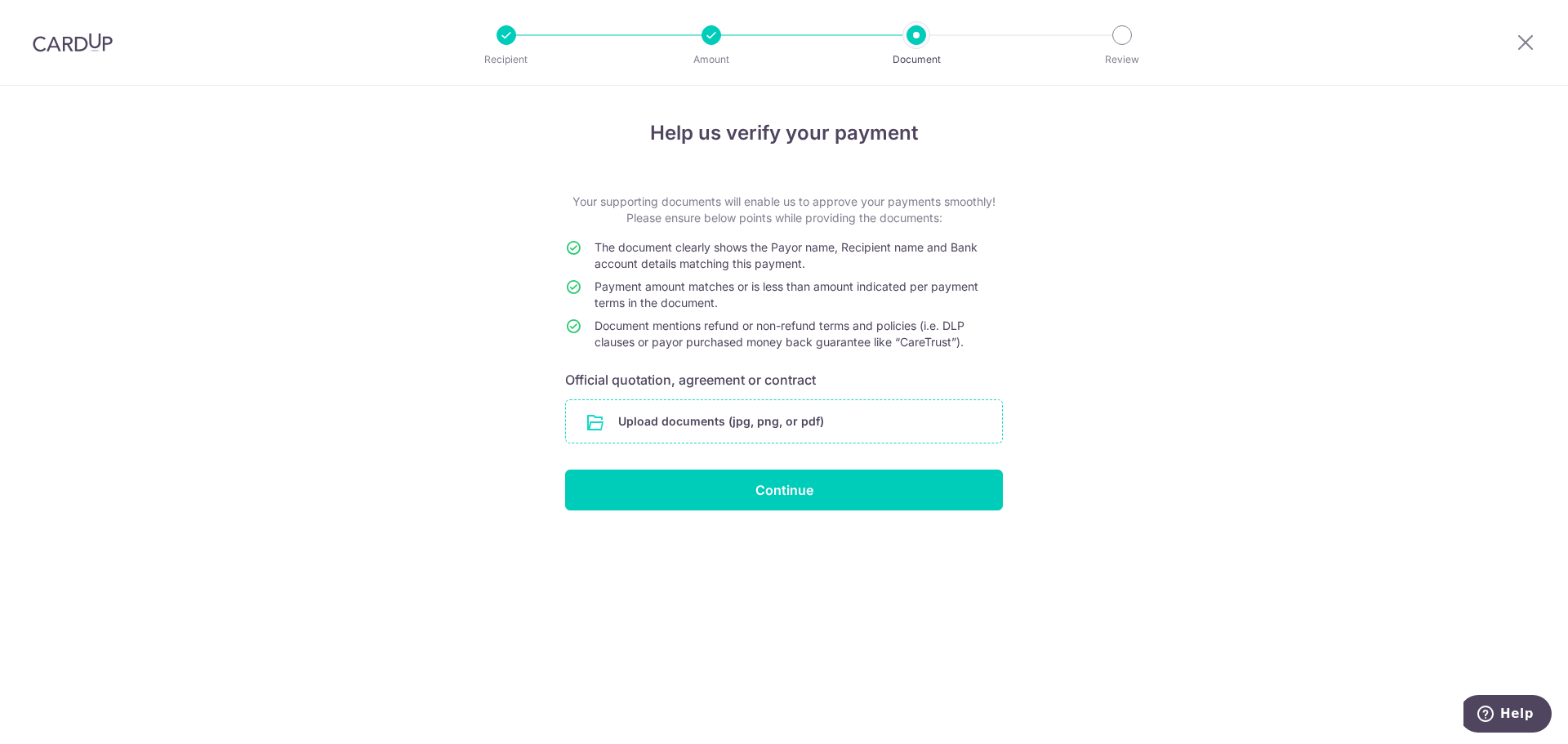
click at [752, 433] on input "file" at bounding box center [784, 420] width 436 height 43
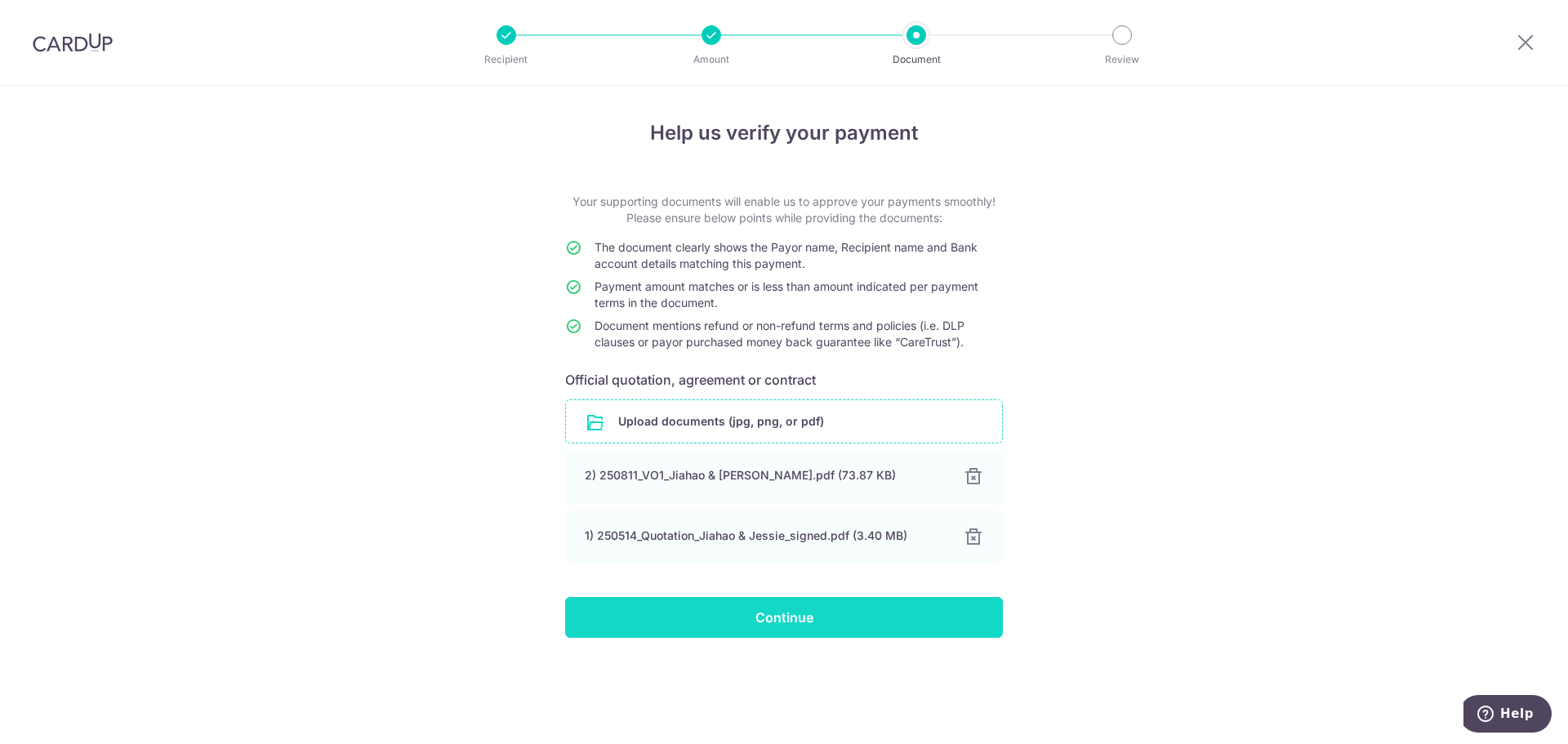
click at [821, 623] on input "Continue" at bounding box center [784, 617] width 437 height 41
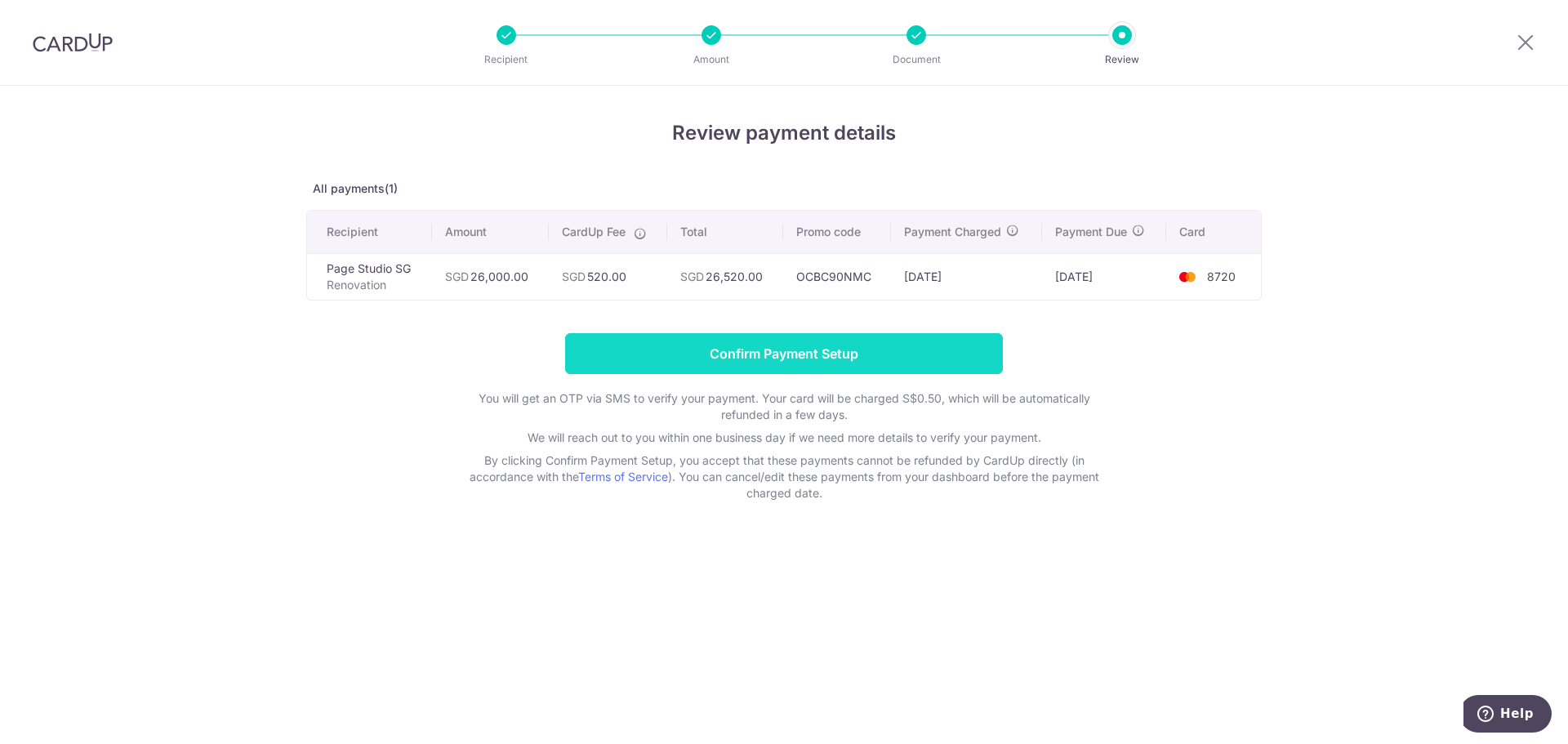
click at [747, 355] on input "Confirm Payment Setup" at bounding box center [784, 353] width 437 height 41
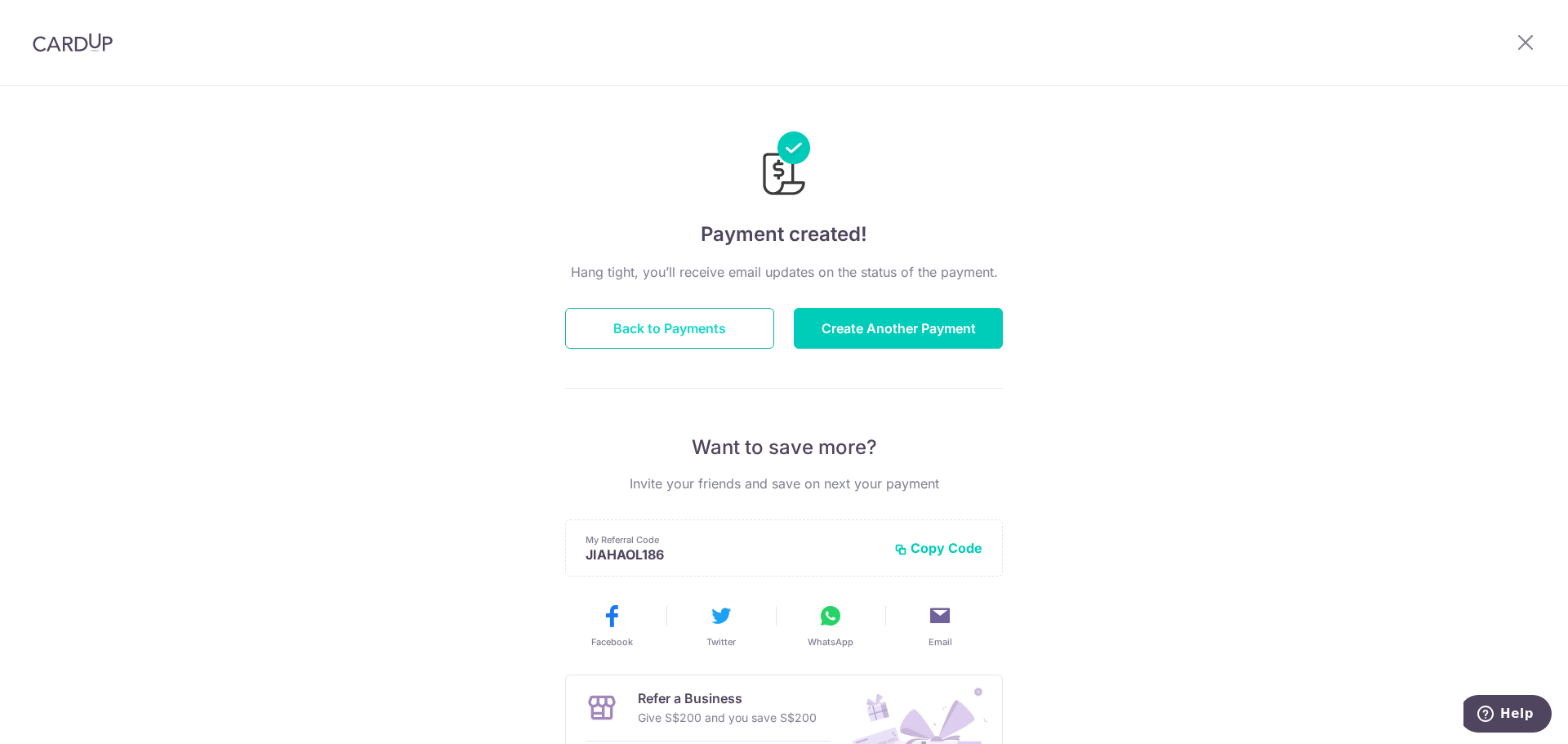
click at [705, 320] on button "Back to Payments" at bounding box center [670, 328] width 209 height 41
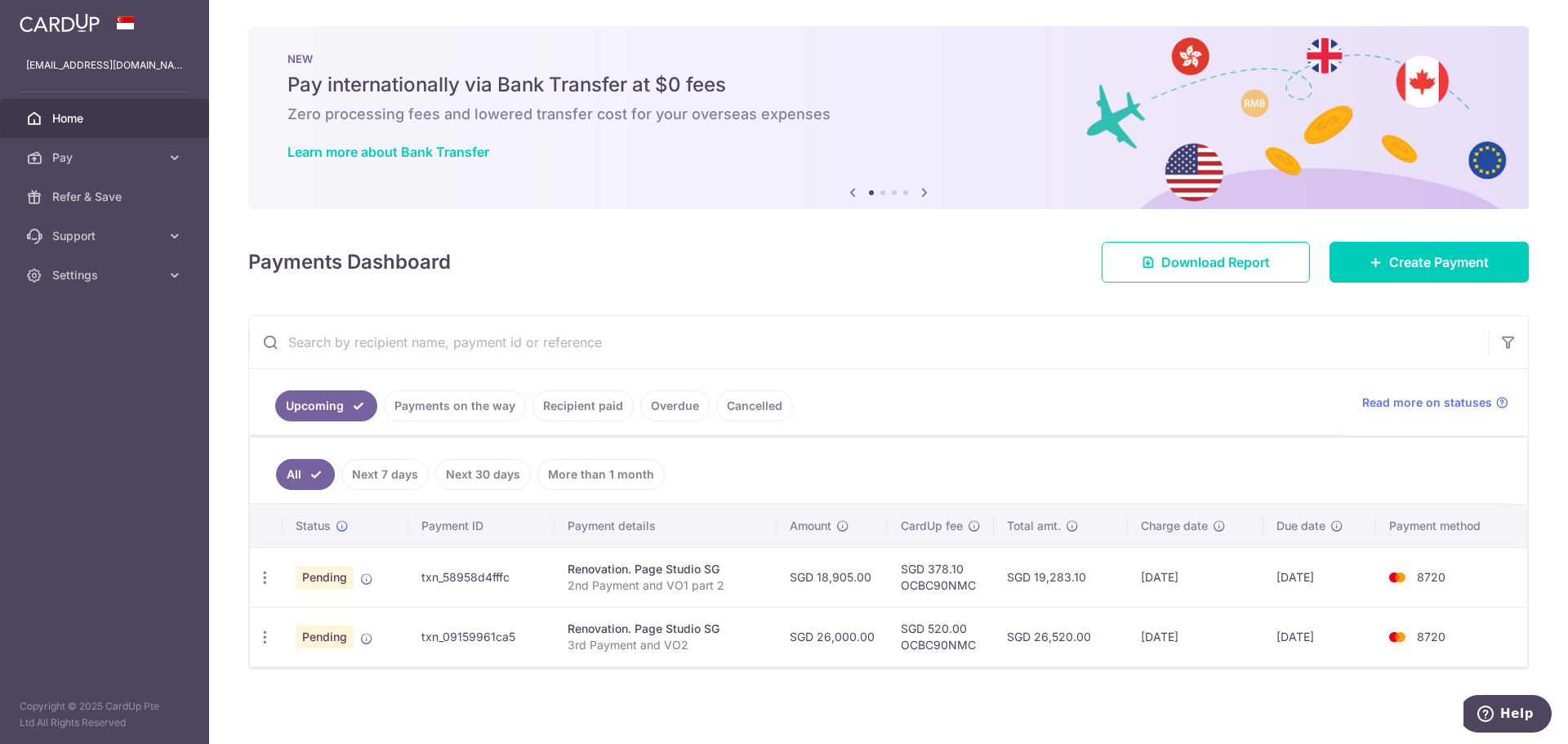
scroll to position [3, 0]
